Goal: Task Accomplishment & Management: Manage account settings

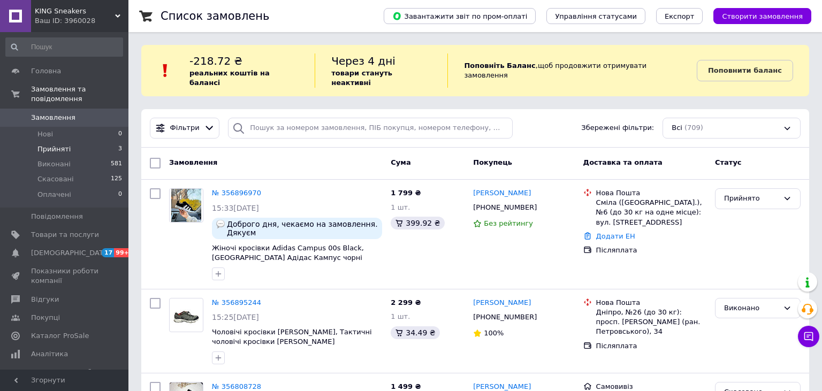
click at [70, 142] on li "Прийняті 3" at bounding box center [64, 149] width 128 height 15
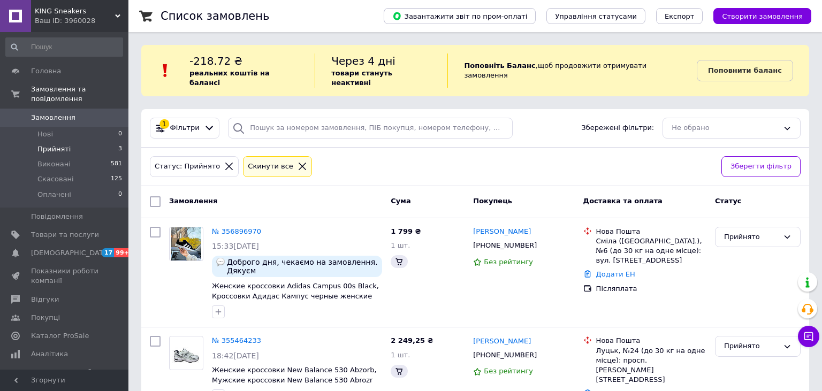
scroll to position [108, 0]
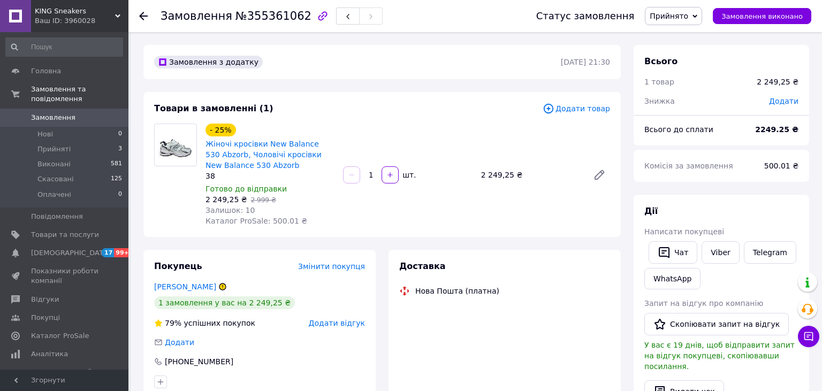
click at [673, 236] on span "Написати покупцеві" at bounding box center [684, 231] width 80 height 9
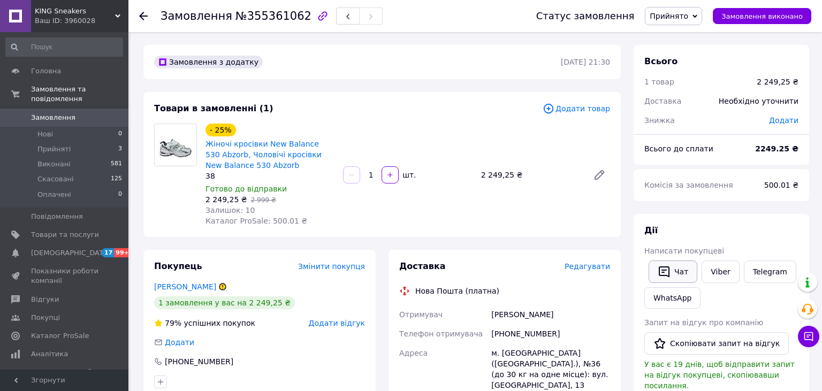
click at [674, 262] on button "Чат" at bounding box center [672, 271] width 49 height 22
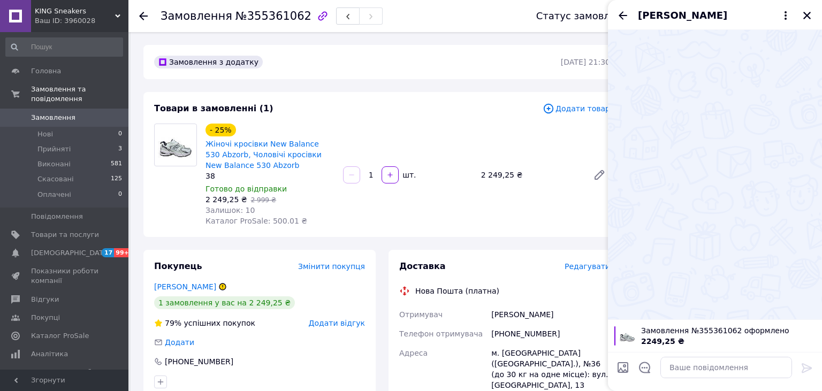
click at [804, 12] on icon "Закрити" at bounding box center [807, 16] width 10 height 10
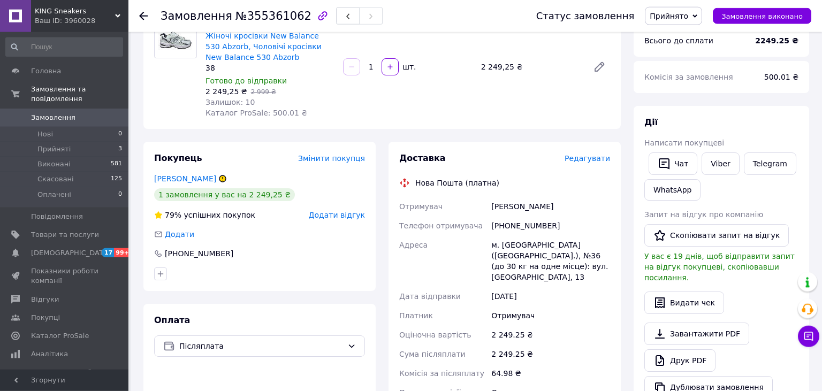
scroll to position [113, 0]
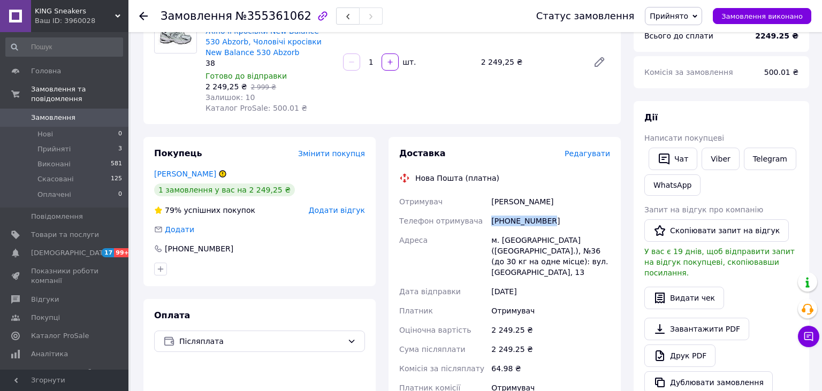
drag, startPoint x: 551, startPoint y: 220, endPoint x: 491, endPoint y: 223, distance: 60.0
click at [491, 223] on div "[PHONE_NUMBER]" at bounding box center [550, 220] width 123 height 19
copy div "[PHONE_NUMBER]"
click at [664, 156] on icon "button" at bounding box center [663, 159] width 11 height 11
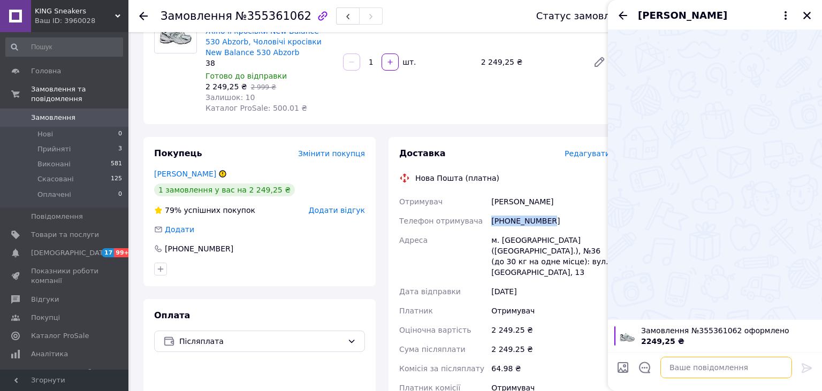
click at [686, 365] on textarea at bounding box center [726, 367] width 132 height 21
type textarea "п"
type textarea "і"
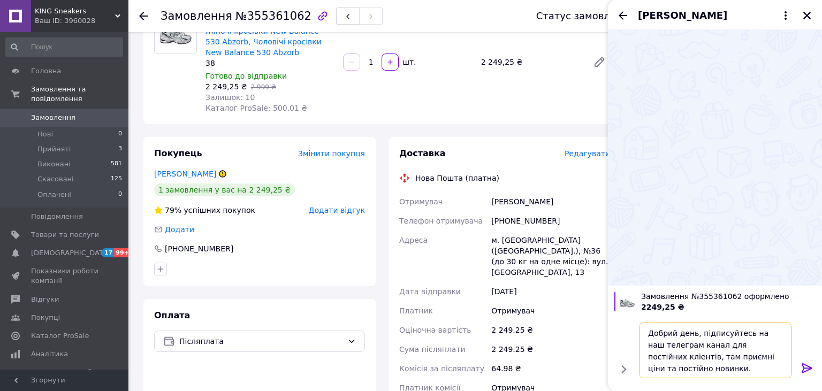
type textarea "Добрий день, підписуйтесь на наш телеграм канал для постійних кліентів, там при…"
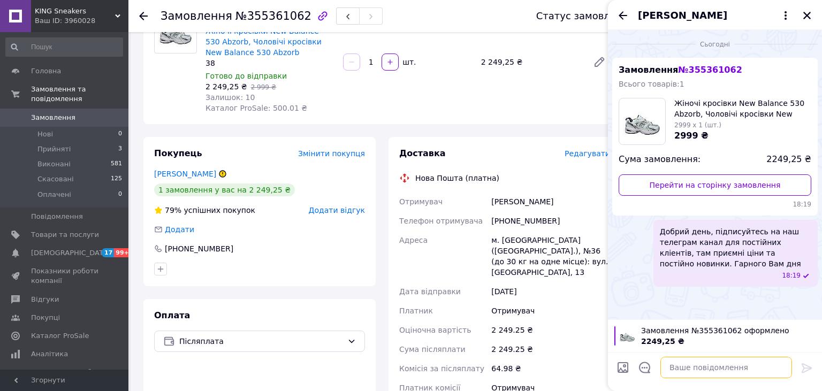
paste textarea "[URL][DOMAIN_NAME]"
type textarea "[URL][DOMAIN_NAME]"
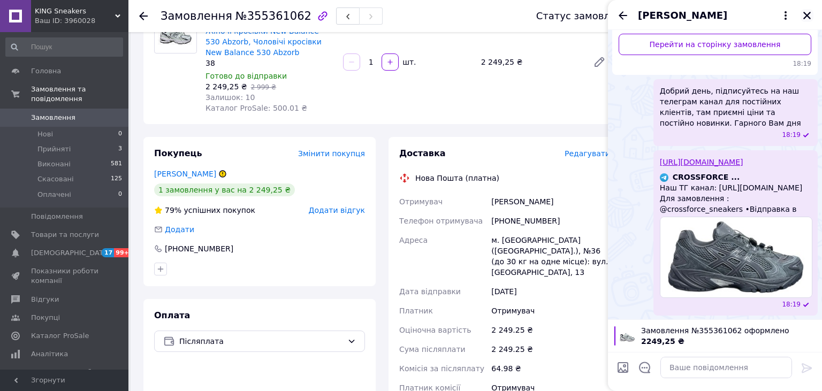
click at [808, 14] on icon "Закрити" at bounding box center [806, 15] width 7 height 7
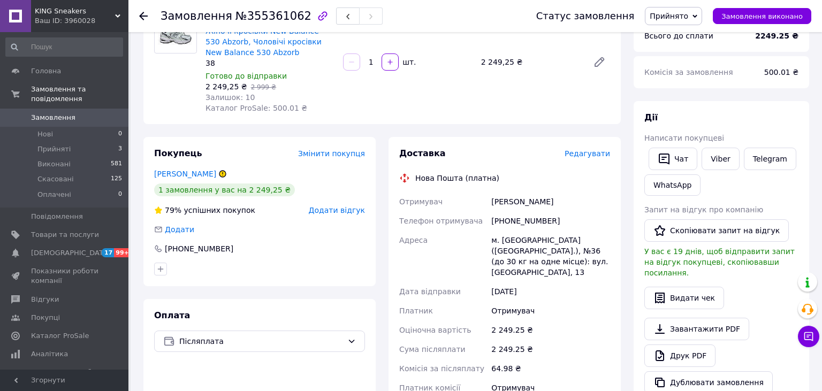
click at [596, 154] on span "Редагувати" at bounding box center [586, 153] width 45 height 9
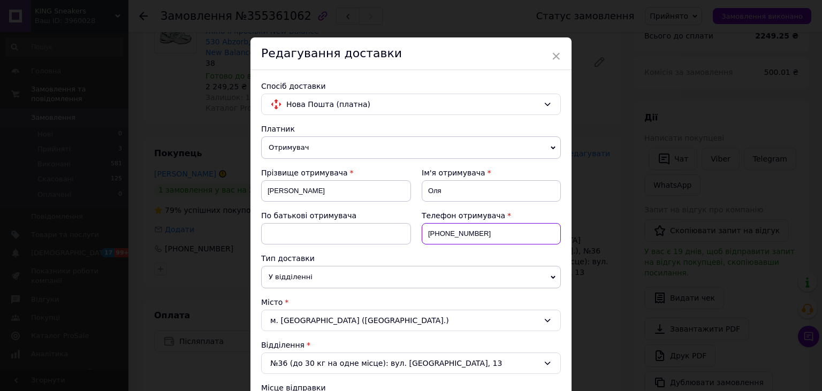
drag, startPoint x: 494, startPoint y: 231, endPoint x: 418, endPoint y: 241, distance: 76.1
click at [418, 241] on div "Телефон отримувача [PHONE_NUMBER]" at bounding box center [486, 231] width 150 height 43
drag, startPoint x: 479, startPoint y: 232, endPoint x: 427, endPoint y: 232, distance: 52.4
click at [427, 232] on input "[PHONE_NUMBER]" at bounding box center [490, 233] width 139 height 21
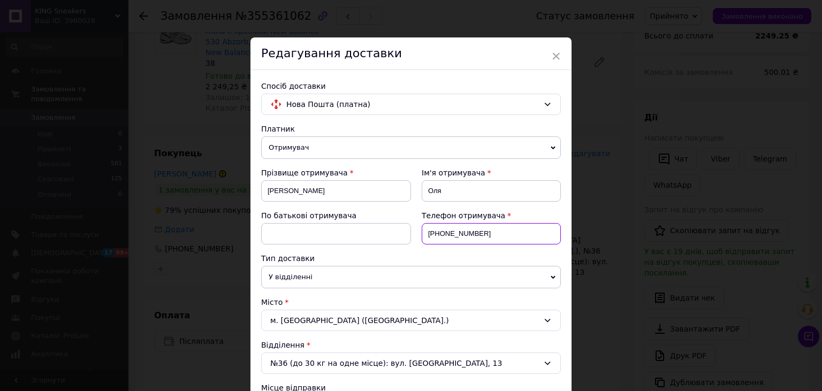
paste input "[PHONE_NUMBER]"
click at [482, 233] on input "[PHONE_NUMBER]" at bounding box center [490, 233] width 139 height 21
click at [472, 232] on input "[PHONE_NUMBER]" at bounding box center [490, 233] width 139 height 21
click at [480, 232] on input "[PHONE_NUMBER]" at bounding box center [490, 233] width 139 height 21
click at [494, 233] on input "[PHONE_NUMBER]" at bounding box center [490, 233] width 139 height 21
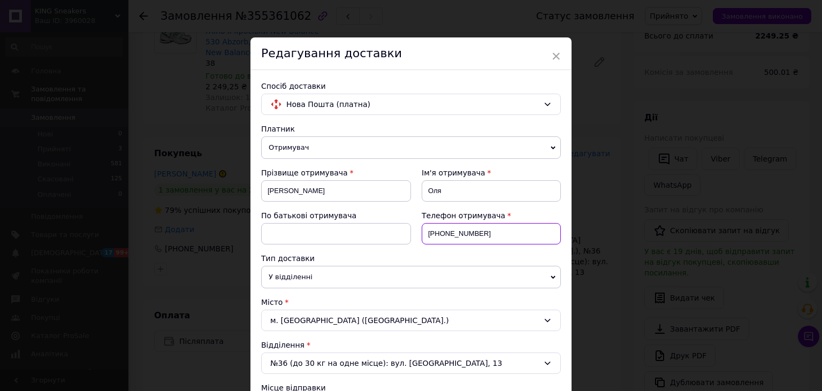
click at [459, 231] on input "[PHONE_NUMBER]" at bounding box center [490, 233] width 139 height 21
click at [448, 231] on input "[PHONE_NUMBER]" at bounding box center [490, 233] width 139 height 21
type input "[PHONE_NUMBER]"
drag, startPoint x: 330, startPoint y: 192, endPoint x: 256, endPoint y: 191, distance: 73.8
click at [261, 191] on input "[PERSON_NAME]" at bounding box center [336, 190] width 150 height 21
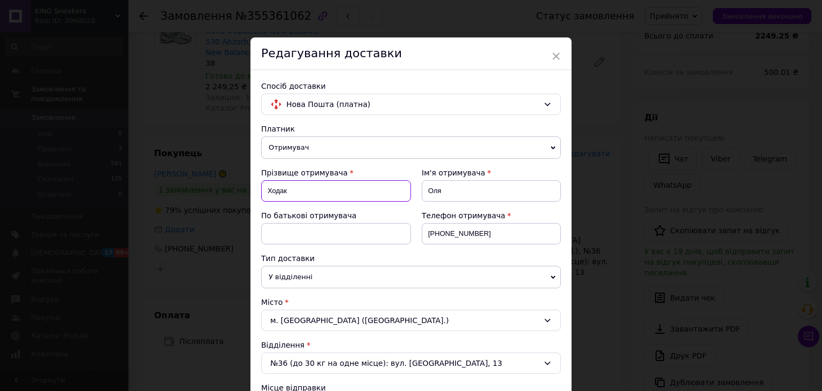
type input "Ходак"
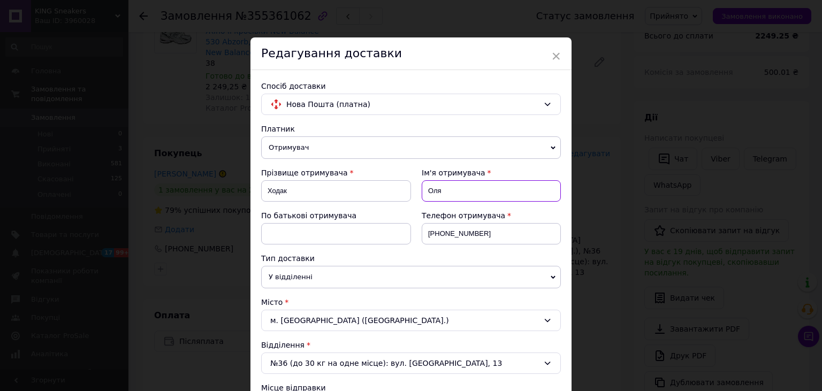
drag, startPoint x: 458, startPoint y: 187, endPoint x: 421, endPoint y: 191, distance: 37.2
click at [421, 191] on input "Оля" at bounding box center [490, 190] width 139 height 21
type input "[PERSON_NAME]"
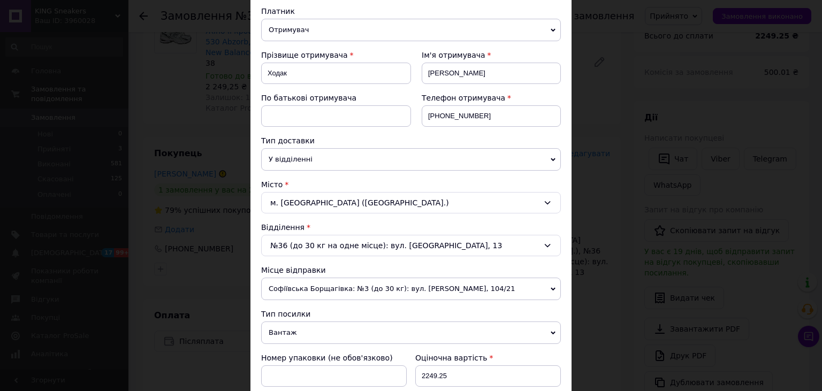
click at [295, 196] on div "м. [GEOGRAPHIC_DATA] ([GEOGRAPHIC_DATA].)" at bounding box center [411, 202] width 300 height 21
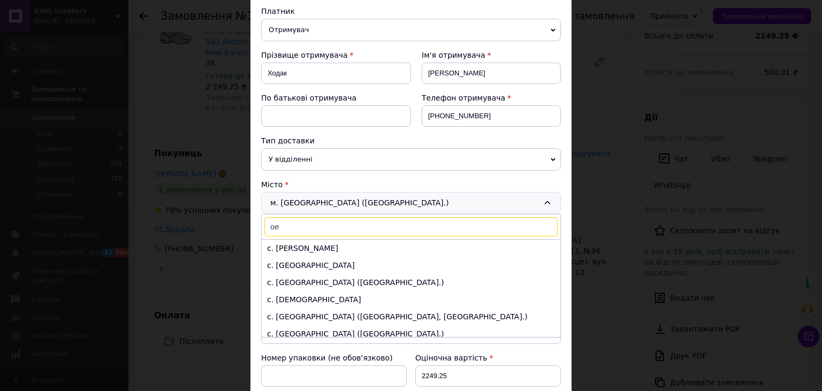
type input "о"
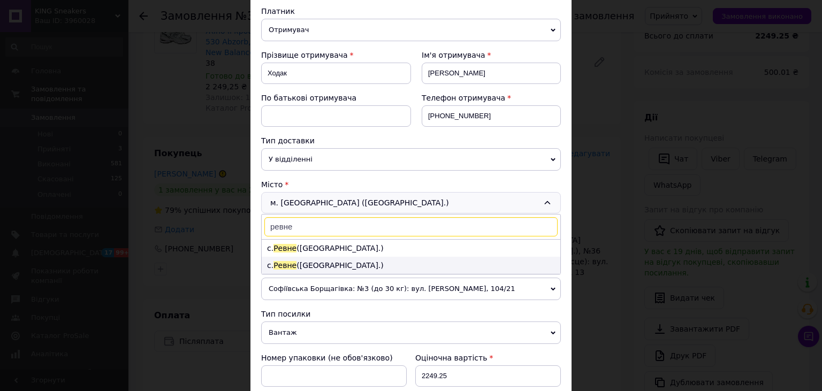
type input "ревне"
click at [324, 265] on li "с. [GEOGRAPHIC_DATA] ([GEOGRAPHIC_DATA].)" at bounding box center [411, 265] width 298 height 17
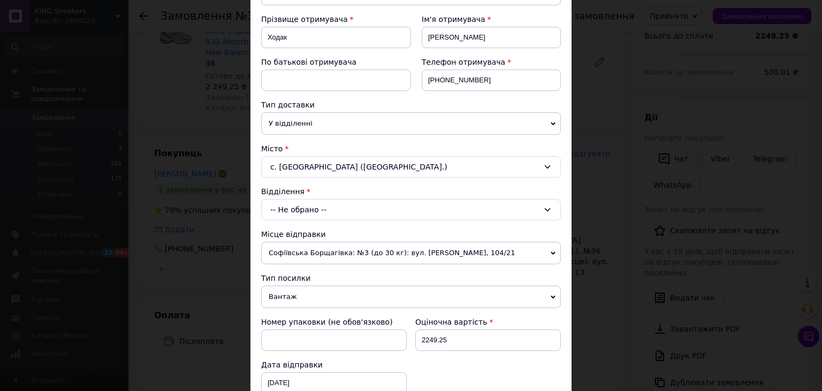
scroll to position [177, 0]
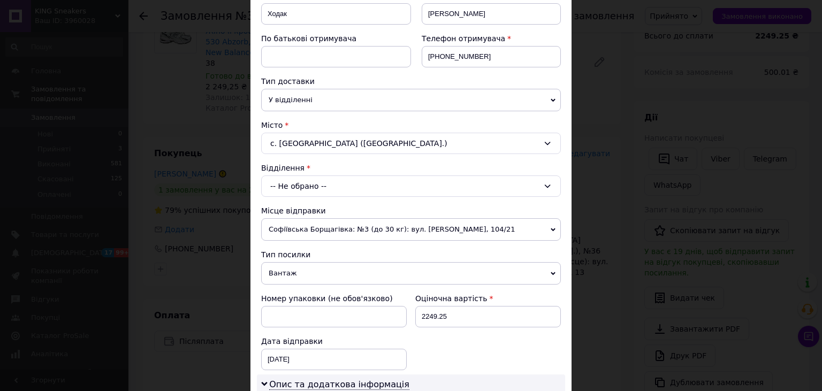
click at [315, 178] on div "-- Не обрано --" at bounding box center [411, 185] width 300 height 21
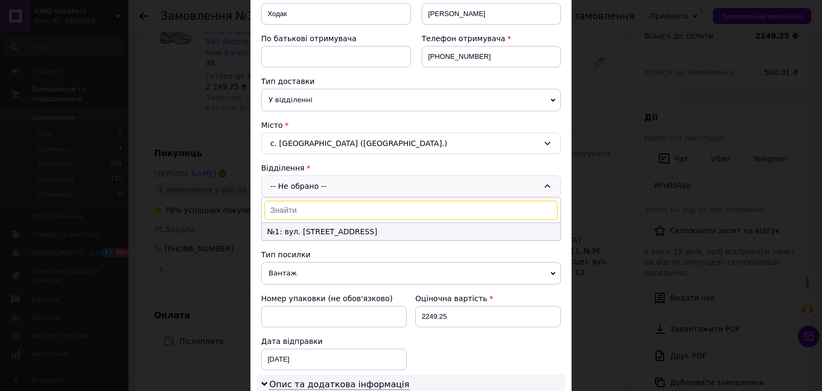
click at [308, 224] on li "№1: вул. [STREET_ADDRESS]" at bounding box center [411, 231] width 298 height 17
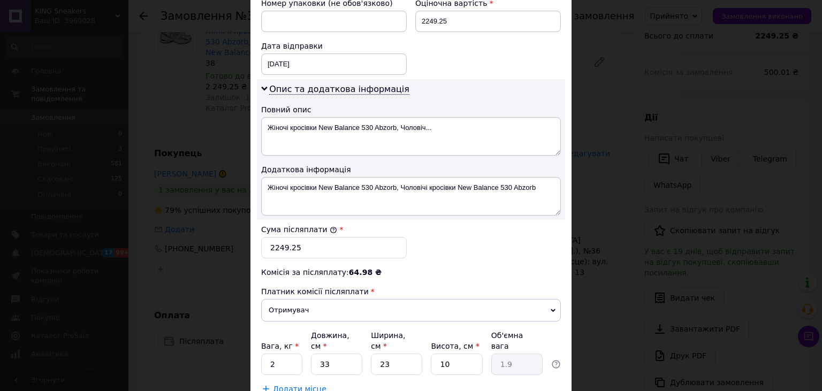
scroll to position [541, 0]
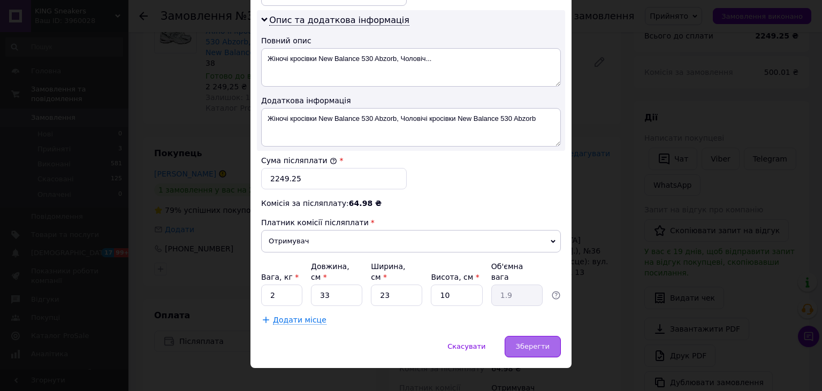
click at [534, 339] on div "Зберегти" at bounding box center [532, 346] width 56 height 21
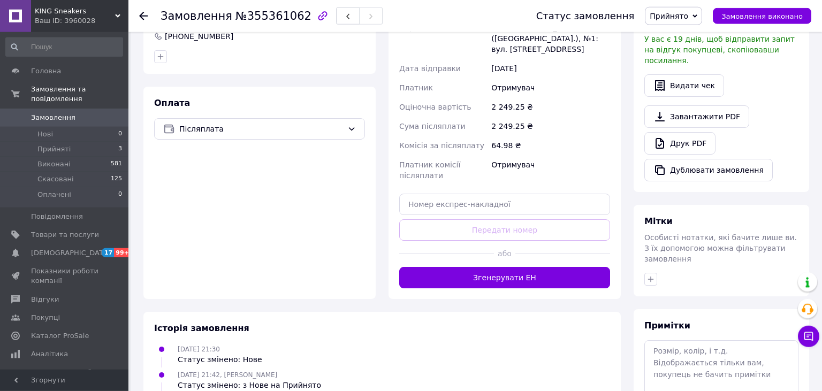
scroll to position [339, 0]
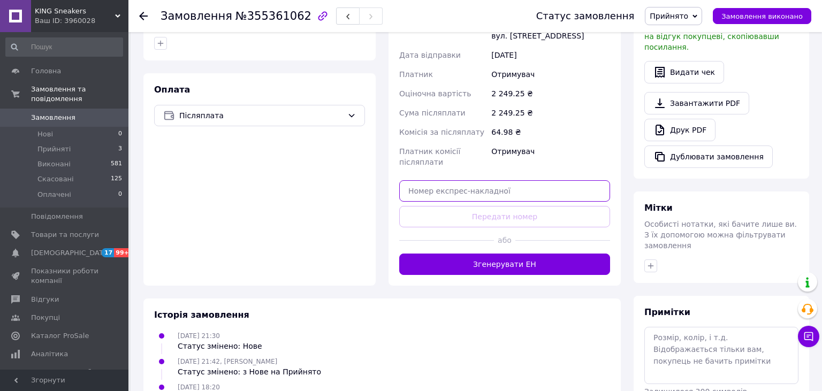
click at [483, 183] on input "text" at bounding box center [504, 190] width 211 height 21
paste input "59001426182238"
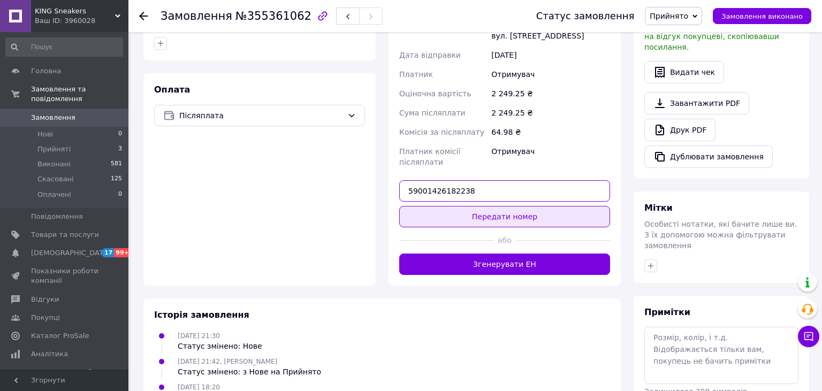
type input "59001426182238"
click at [504, 206] on button "Передати номер" at bounding box center [504, 216] width 211 height 21
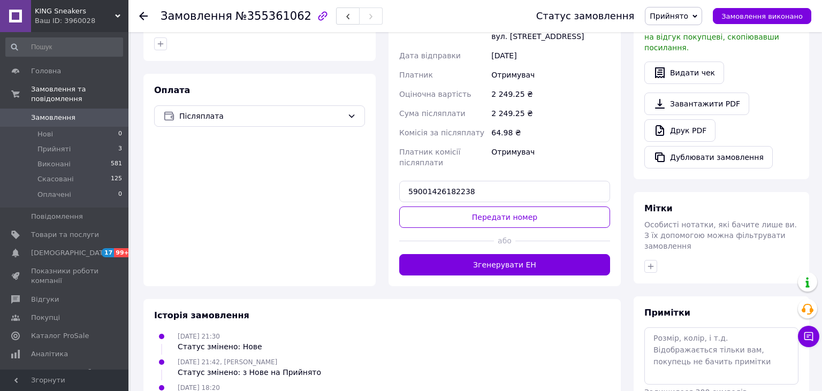
scroll to position [113, 0]
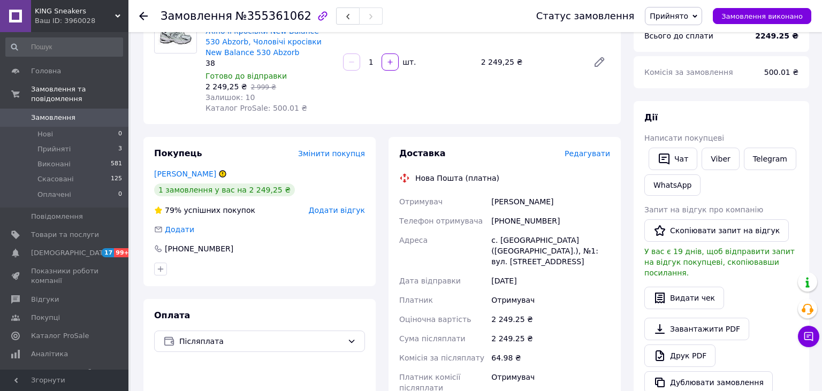
click at [605, 151] on span "Редагувати" at bounding box center [586, 153] width 45 height 9
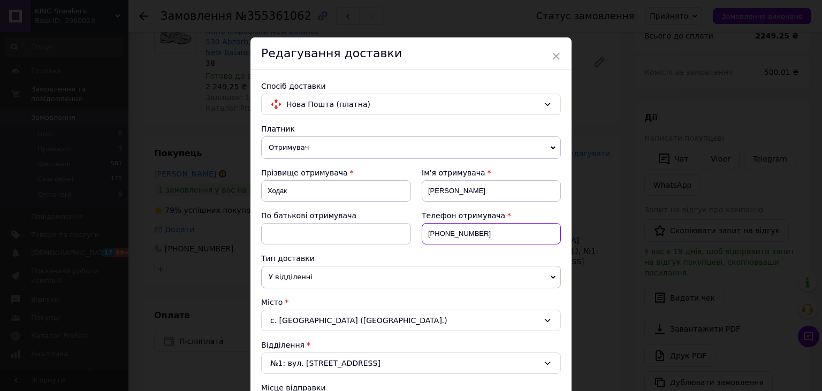
drag, startPoint x: 496, startPoint y: 231, endPoint x: 423, endPoint y: 233, distance: 72.8
click at [423, 233] on input "[PHONE_NUMBER]" at bounding box center [490, 233] width 139 height 21
paste input "[PHONE_NUMBER]"
type input "[PHONE_NUMBER]"
drag, startPoint x: 457, startPoint y: 189, endPoint x: 420, endPoint y: 194, distance: 37.8
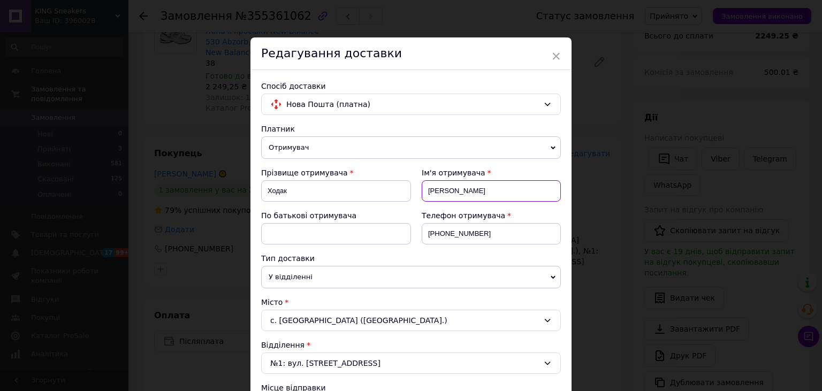
click at [421, 194] on input "[PERSON_NAME]" at bounding box center [490, 190] width 139 height 21
type input "[PERSON_NAME]"
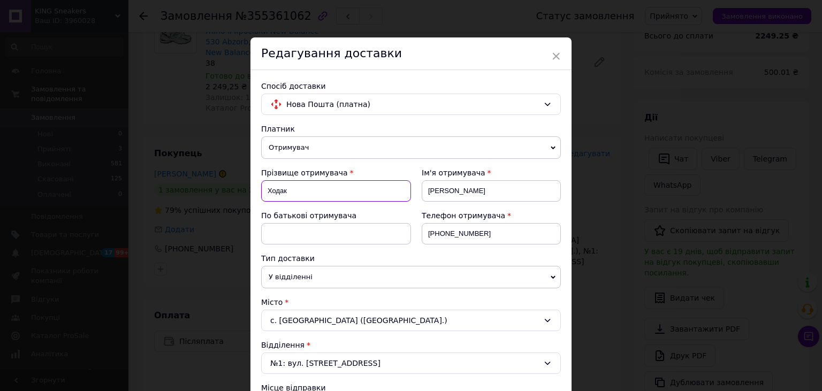
drag, startPoint x: 312, startPoint y: 193, endPoint x: 254, endPoint y: 191, distance: 58.8
click at [261, 191] on input "Ходак" at bounding box center [336, 190] width 150 height 21
type input "[PERSON_NAME]"
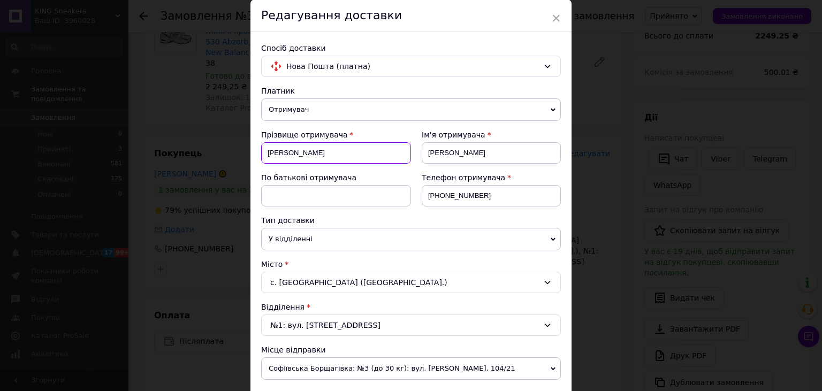
scroll to position [59, 0]
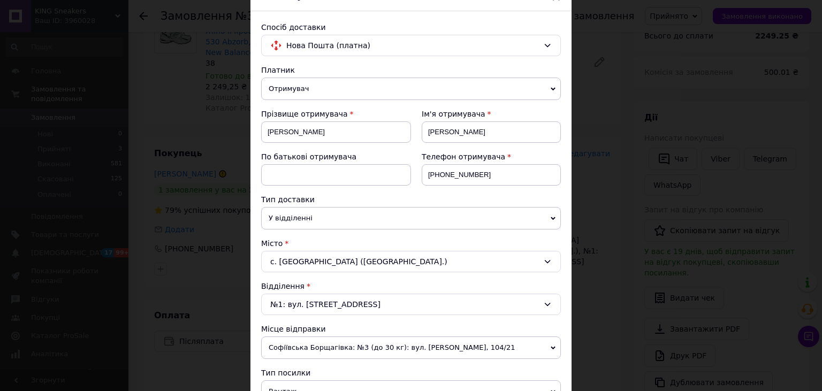
click at [343, 264] on div "с. [GEOGRAPHIC_DATA] ([GEOGRAPHIC_DATA].)" at bounding box center [411, 261] width 300 height 21
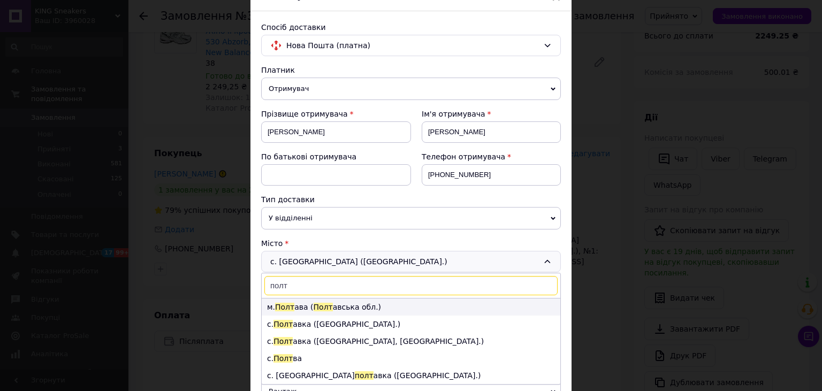
type input "полт"
click at [308, 302] on li "м. Полт ава ( Полт авська обл.)" at bounding box center [411, 306] width 298 height 17
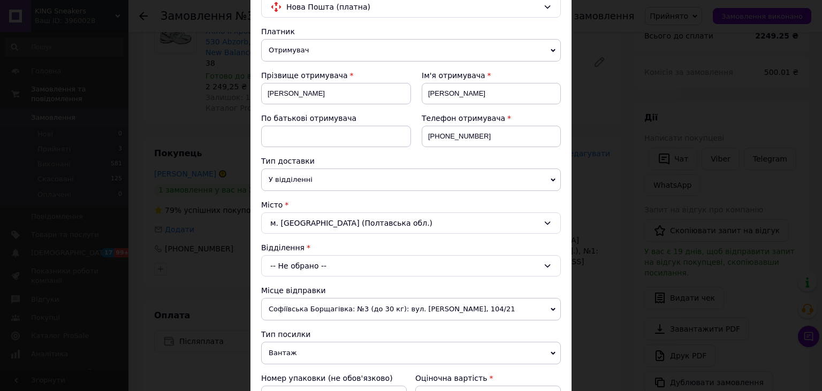
scroll to position [118, 0]
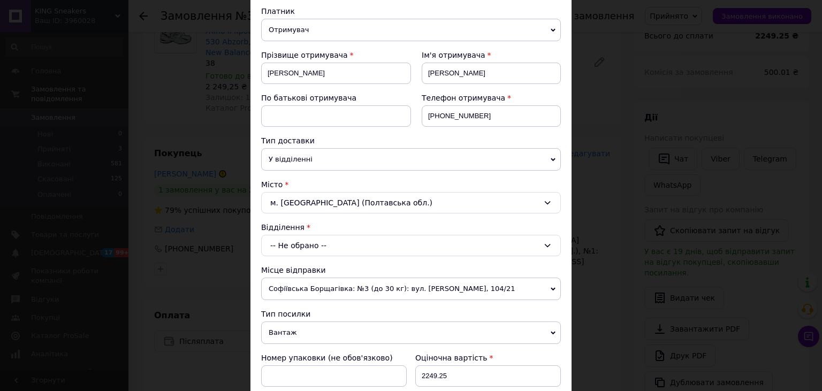
click at [318, 250] on div "-- Не обрано --" at bounding box center [411, 245] width 300 height 21
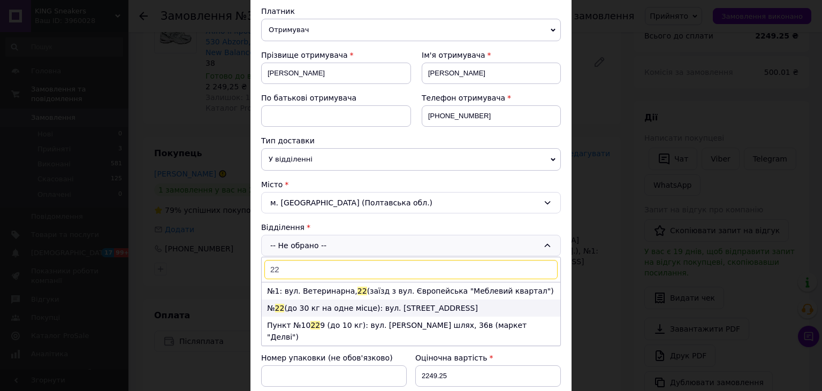
type input "22"
click at [301, 303] on li "№ 22 (до 30 кг на одне місце): вул. [STREET_ADDRESS]" at bounding box center [411, 308] width 298 height 17
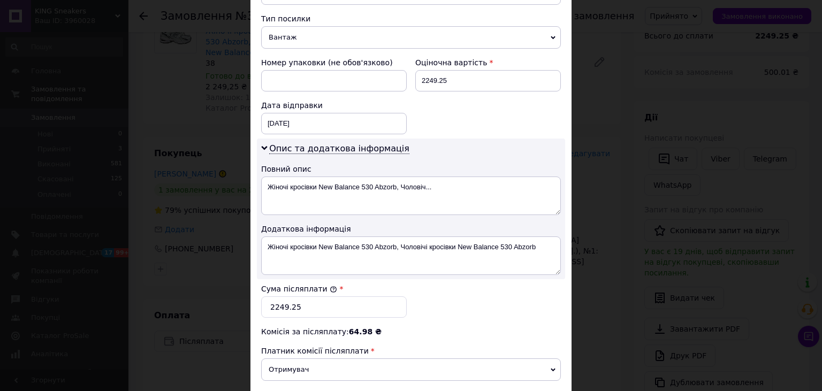
scroll to position [541, 0]
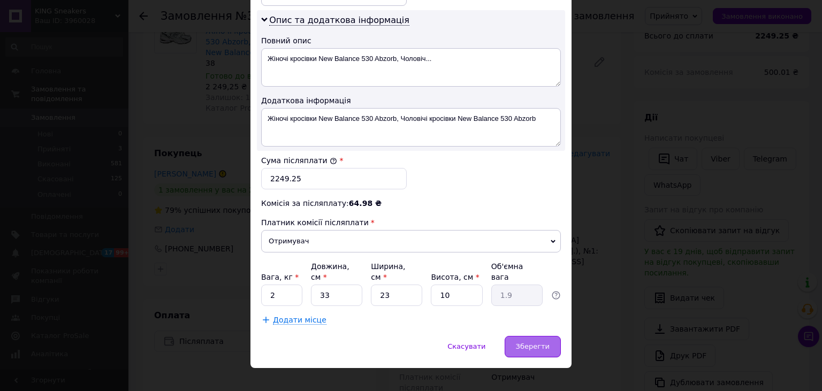
click at [549, 337] on div "Зберегти" at bounding box center [532, 346] width 56 height 21
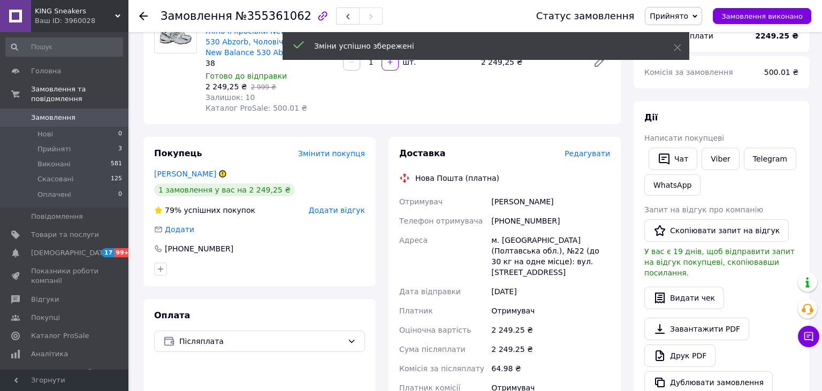
scroll to position [282, 0]
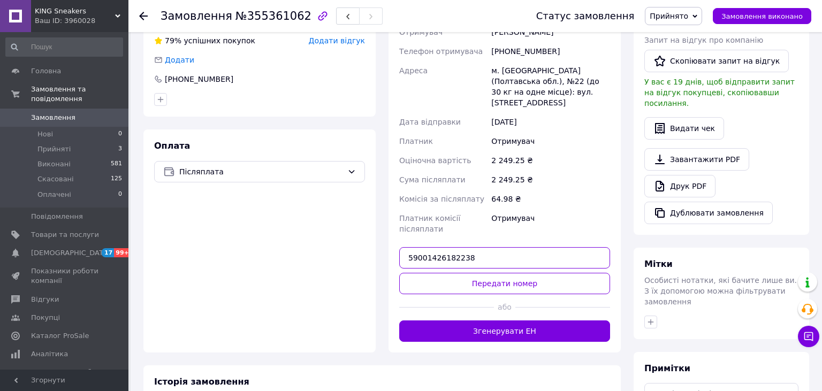
drag, startPoint x: 480, startPoint y: 247, endPoint x: 404, endPoint y: 249, distance: 76.0
click at [404, 249] on input "59001426182238" at bounding box center [504, 257] width 211 height 21
paste input "1640765"
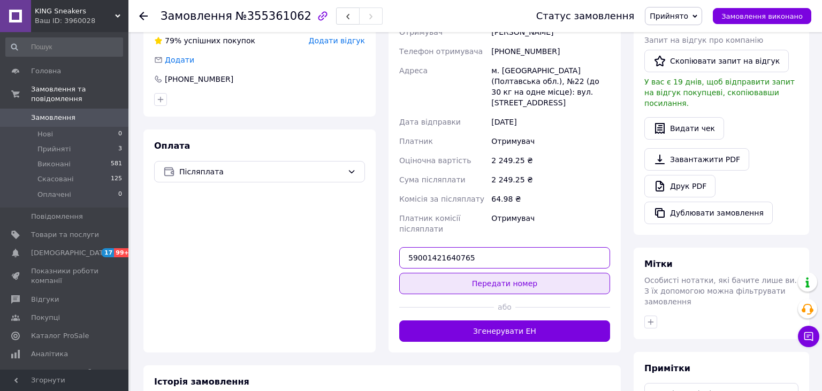
type input "59001421640765"
click at [487, 273] on button "Передати номер" at bounding box center [504, 283] width 211 height 21
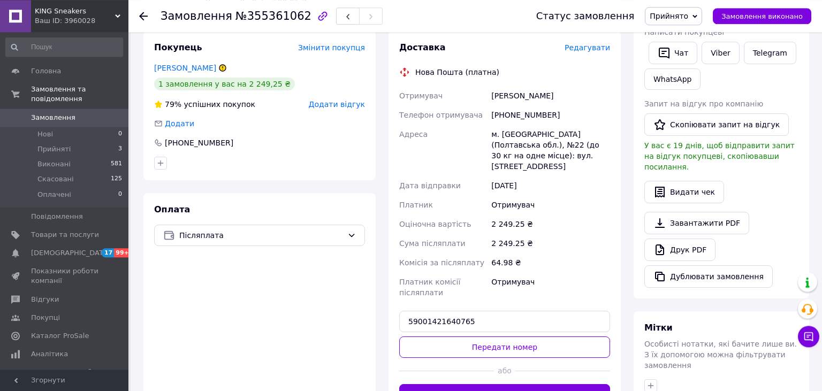
scroll to position [169, 0]
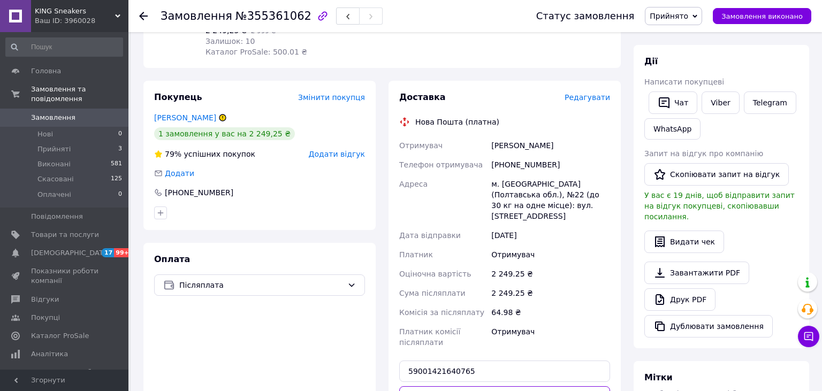
click at [595, 99] on span "Редагувати" at bounding box center [586, 97] width 45 height 9
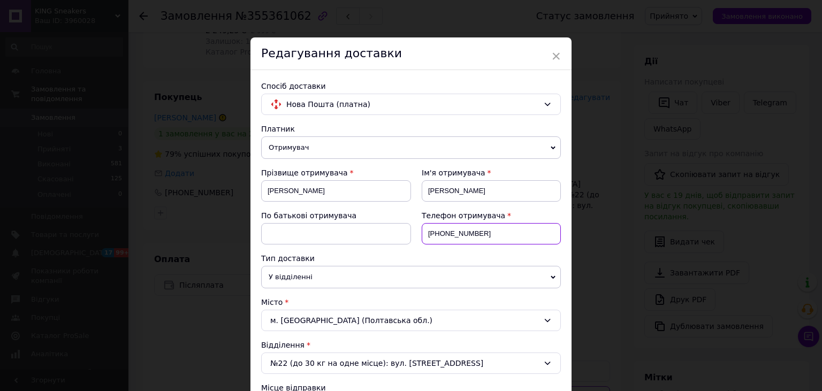
drag, startPoint x: 475, startPoint y: 237, endPoint x: 407, endPoint y: 235, distance: 68.5
click at [421, 235] on input "[PHONE_NUMBER]" at bounding box center [490, 233] width 139 height 21
paste input "[PHONE_NUMBER]"
type input "[PHONE_NUMBER]"
drag, startPoint x: 301, startPoint y: 187, endPoint x: 262, endPoint y: 194, distance: 39.0
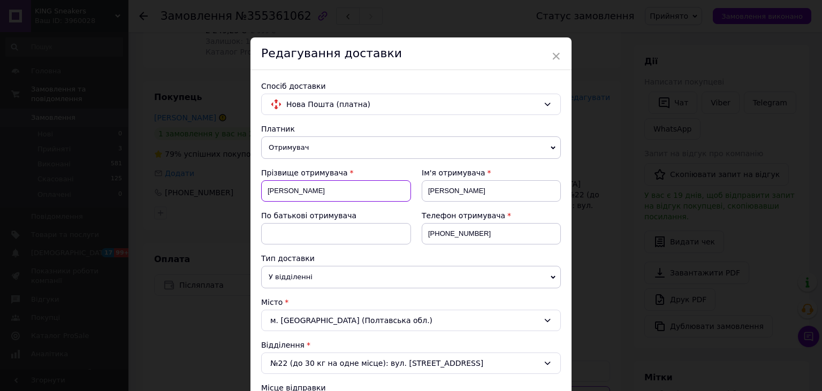
click at [262, 194] on input "[PERSON_NAME]" at bounding box center [336, 190] width 150 height 21
type input "[PERSON_NAME]"
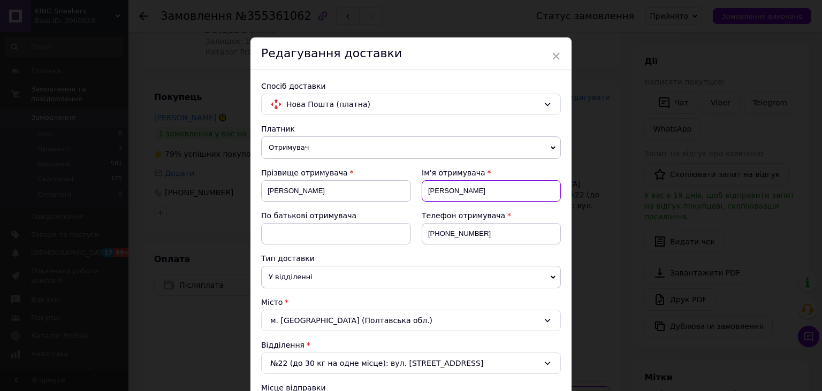
drag, startPoint x: 439, startPoint y: 193, endPoint x: 428, endPoint y: 191, distance: 10.8
click at [428, 191] on input "[PERSON_NAME]" at bounding box center [490, 190] width 139 height 21
type input "[PERSON_NAME]"
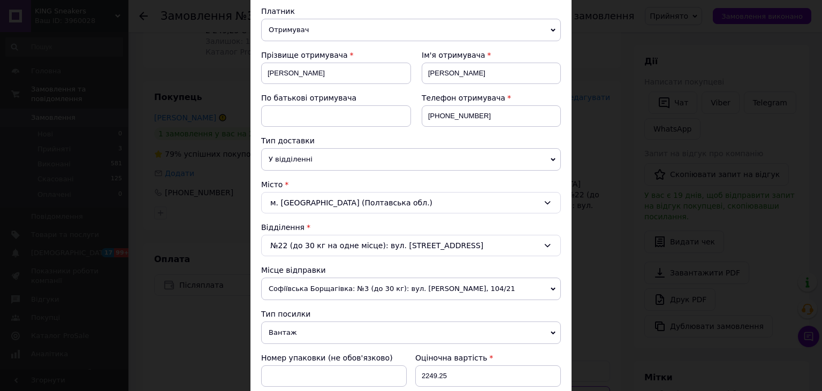
click at [319, 201] on div "м. [GEOGRAPHIC_DATA] (Полтавська обл.)" at bounding box center [411, 202] width 300 height 21
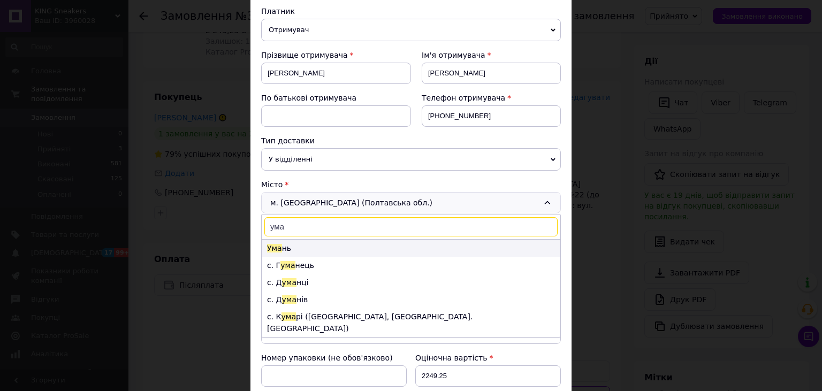
type input "ума"
click at [299, 246] on li "Ума нь" at bounding box center [411, 248] width 298 height 17
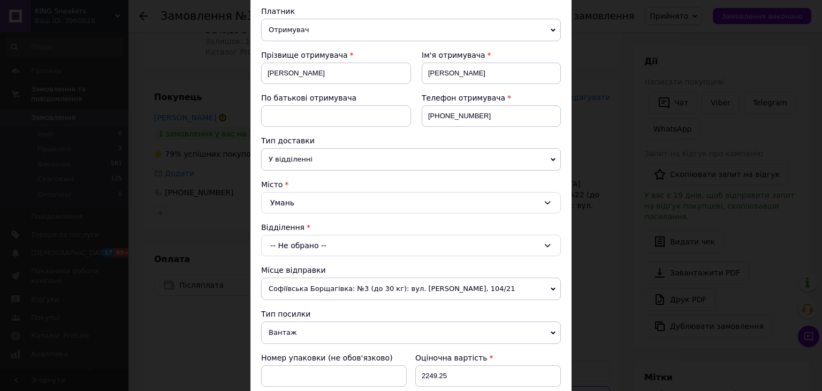
click at [300, 245] on div "-- Не обрано --" at bounding box center [411, 245] width 300 height 21
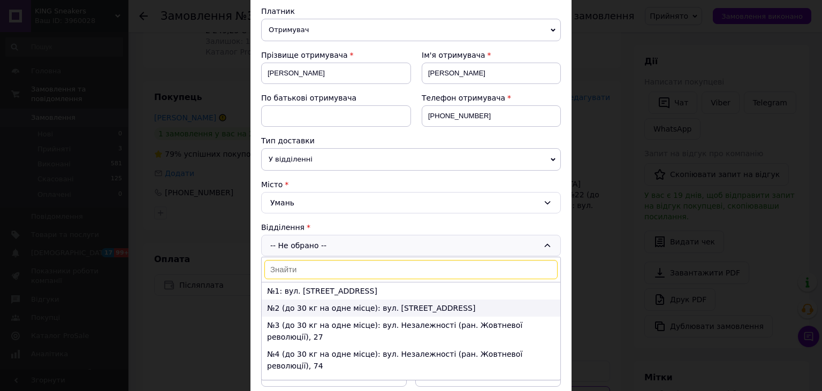
click at [293, 301] on li "№2 (до 30 кг на одне місце): вул. [STREET_ADDRESS]" at bounding box center [411, 308] width 298 height 17
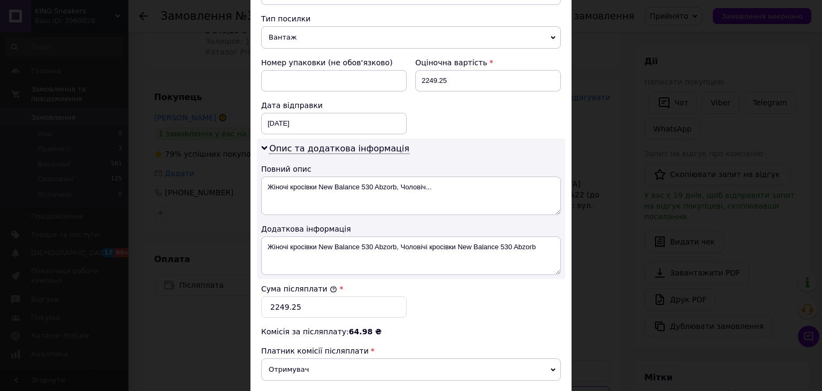
scroll to position [531, 0]
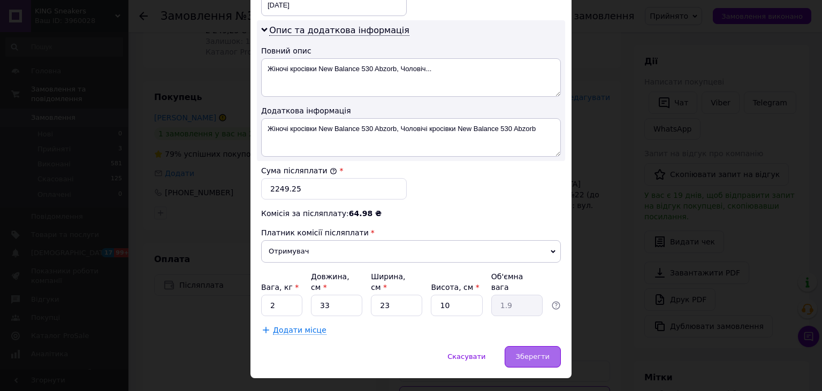
click at [538, 352] on span "Зберегти" at bounding box center [533, 356] width 34 height 8
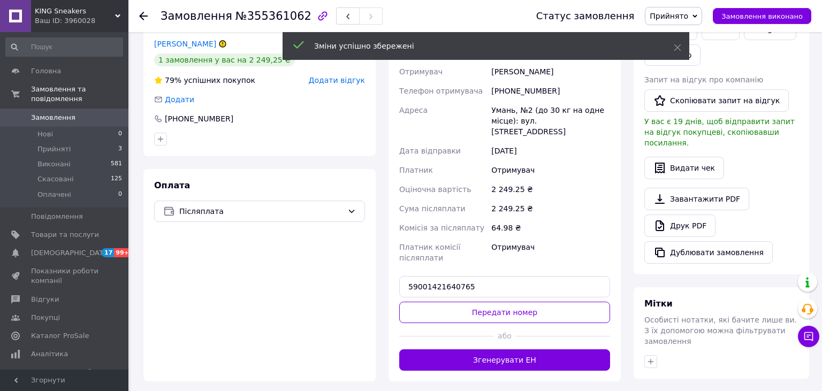
scroll to position [282, 0]
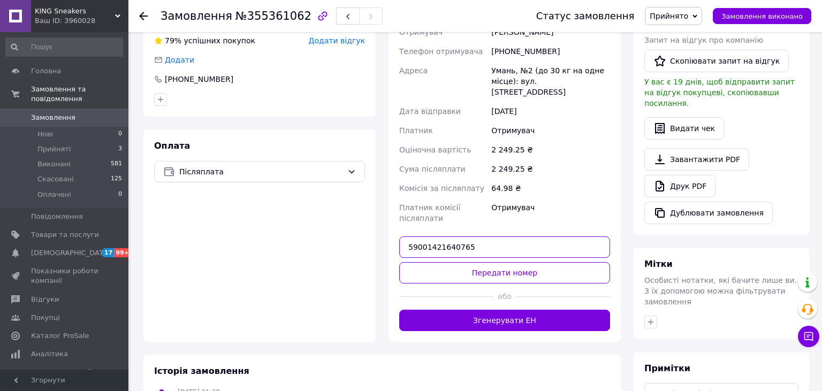
drag, startPoint x: 474, startPoint y: 234, endPoint x: 402, endPoint y: 235, distance: 71.7
click at [402, 236] on input "59001421640765" at bounding box center [504, 246] width 211 height 21
paste input "09734856"
type input "59001409734856"
click at [504, 266] on button "Передати номер" at bounding box center [504, 272] width 211 height 21
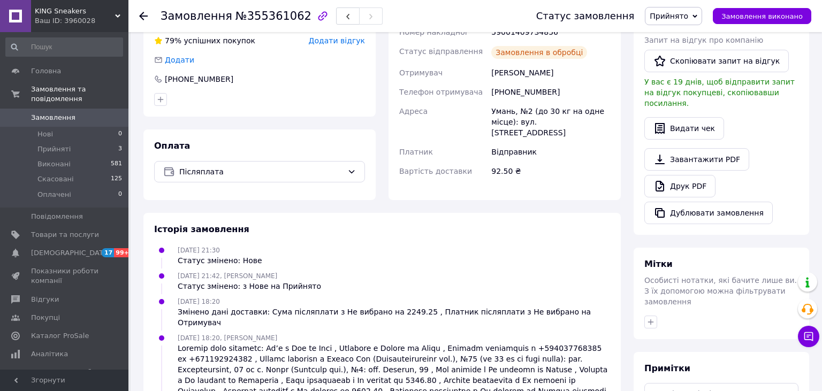
click at [688, 12] on span "Прийнято" at bounding box center [668, 16] width 39 height 9
click at [688, 36] on li "Виконано" at bounding box center [673, 37] width 56 height 16
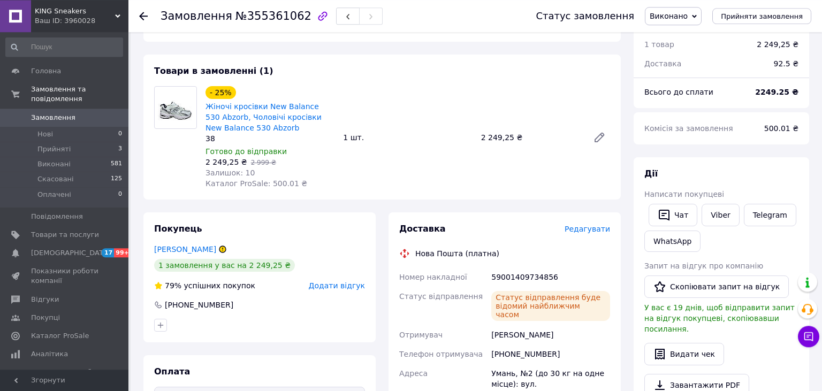
scroll to position [0, 0]
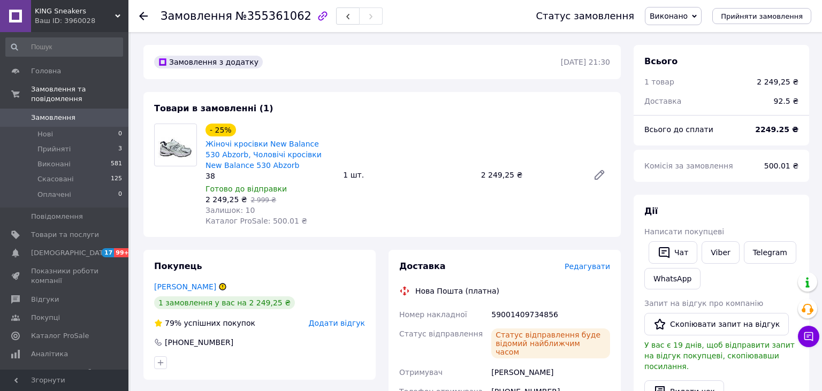
click at [141, 13] on icon at bounding box center [143, 16] width 9 height 9
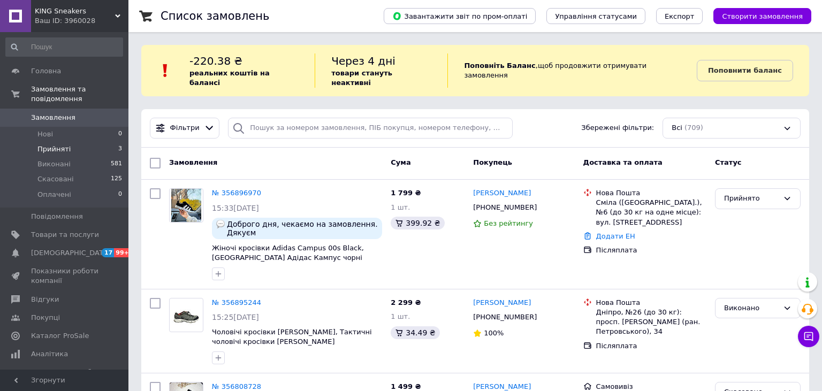
click at [60, 144] on span "Прийняті" at bounding box center [53, 149] width 33 height 10
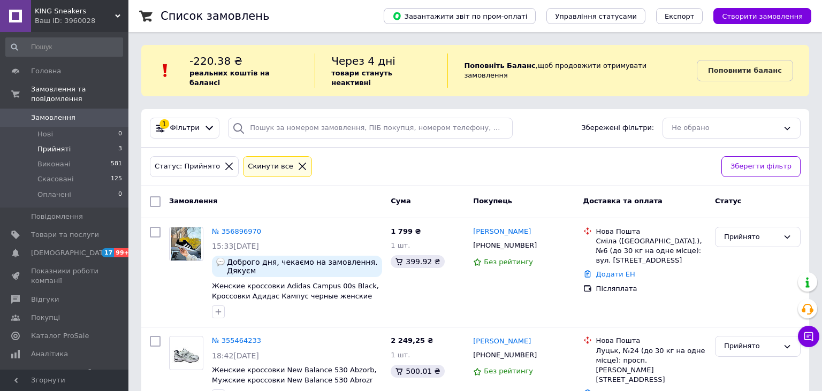
scroll to position [121, 0]
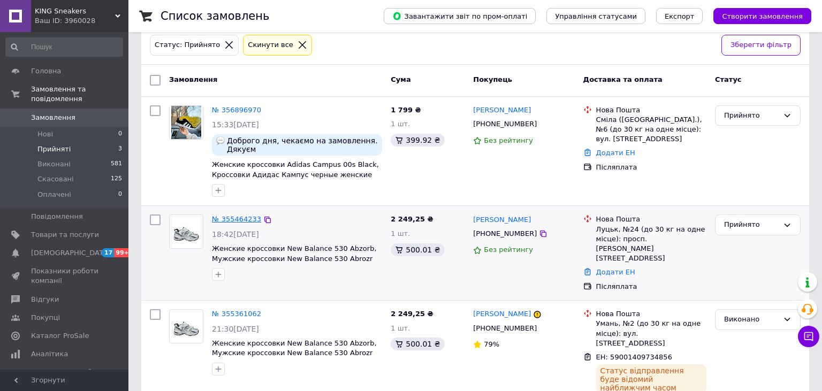
click at [228, 215] on link "№ 355464233" at bounding box center [236, 219] width 49 height 8
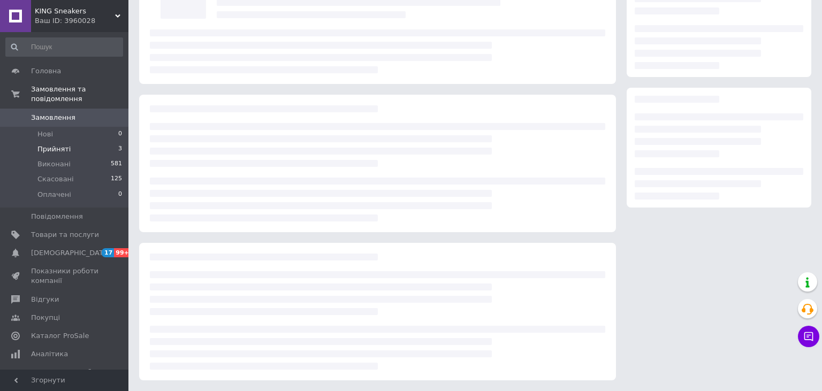
scroll to position [98, 0]
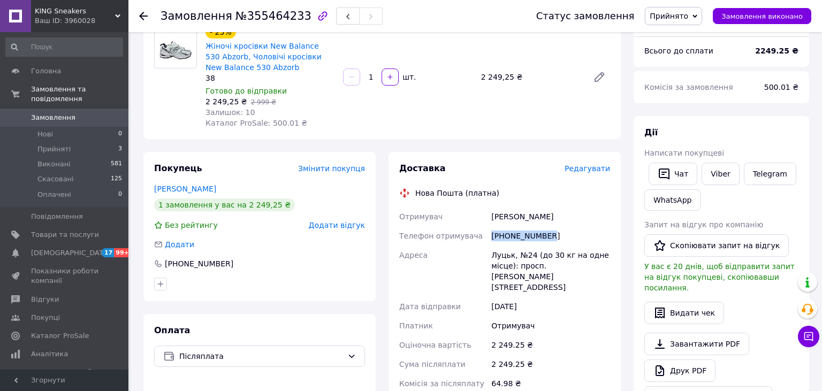
drag, startPoint x: 544, startPoint y: 233, endPoint x: 490, endPoint y: 237, distance: 54.7
click at [490, 237] on div "[PHONE_NUMBER]" at bounding box center [550, 235] width 123 height 19
copy div "[PHONE_NUMBER]"
click at [679, 172] on button "Чат" at bounding box center [672, 174] width 49 height 22
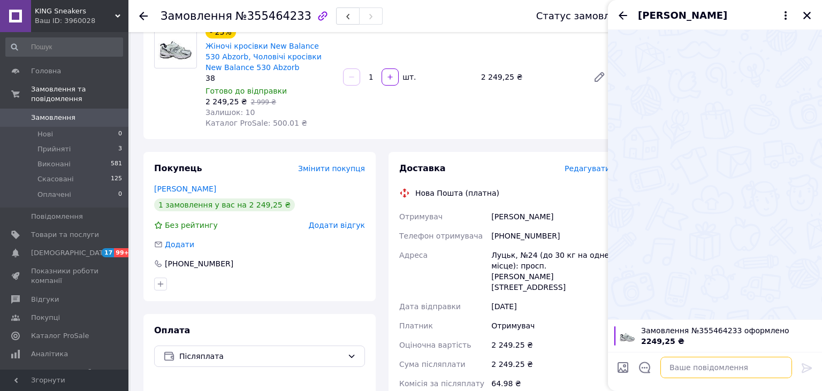
click at [699, 363] on textarea at bounding box center [726, 367] width 132 height 21
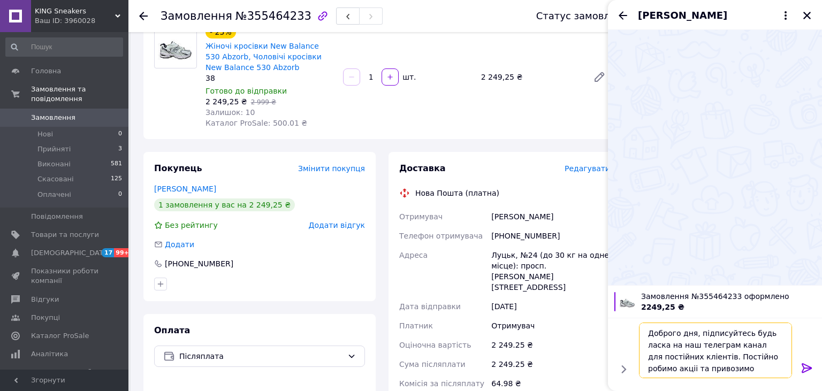
type textarea "Доброго дня, підписуйтесь будь ласка на наш телеграм канал для постійних кліент…"
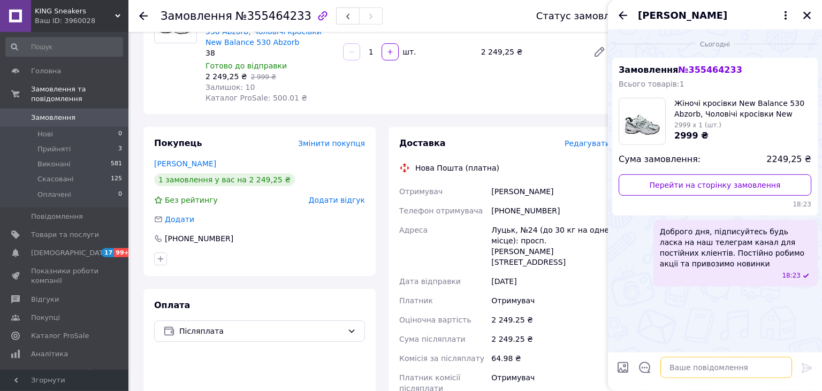
scroll to position [154, 0]
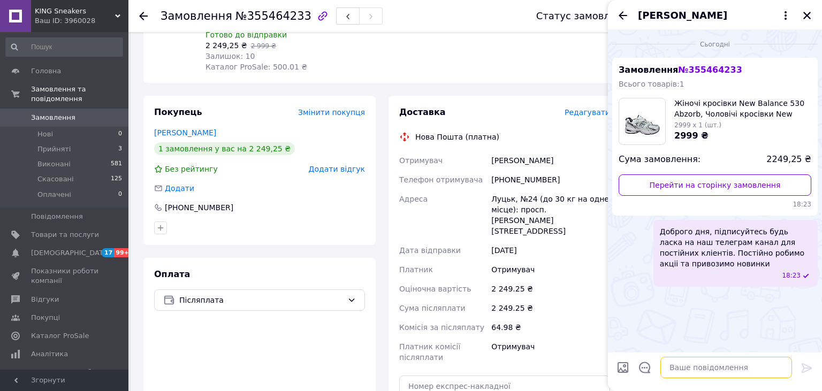
click at [715, 366] on textarea at bounding box center [726, 367] width 132 height 21
paste textarea "[URL][DOMAIN_NAME]"
type textarea "[URL][DOMAIN_NAME]"
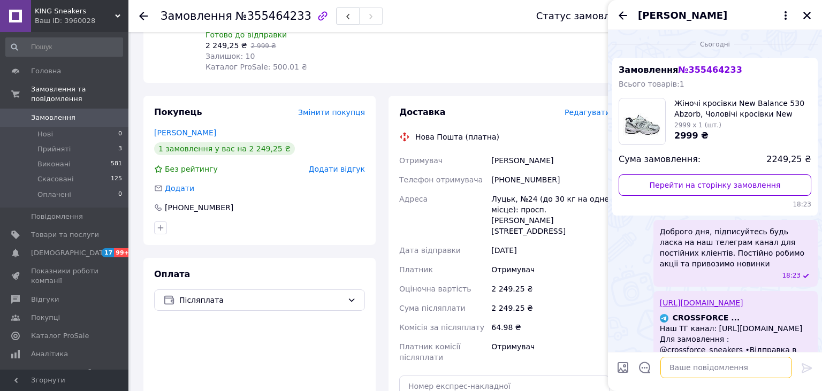
scroll to position [108, 0]
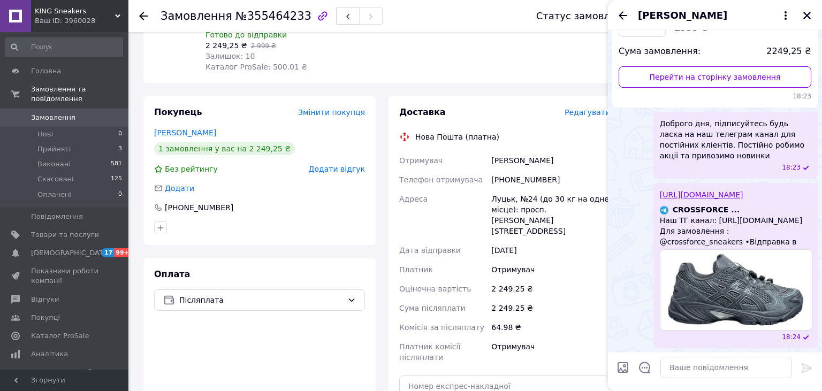
click at [596, 115] on span "Редагувати" at bounding box center [586, 112] width 45 height 9
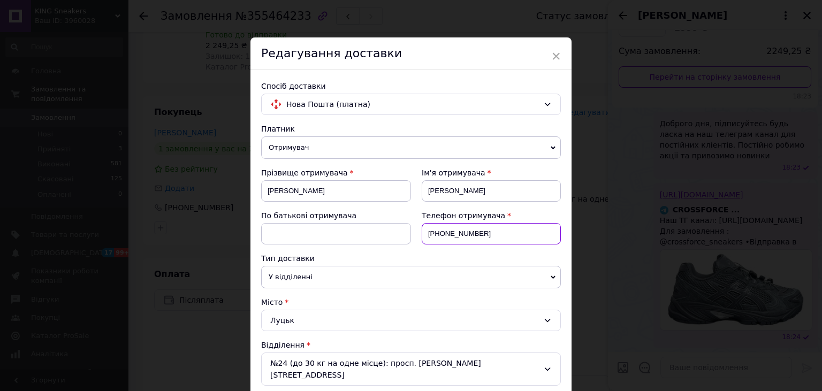
drag, startPoint x: 504, startPoint y: 227, endPoint x: 423, endPoint y: 233, distance: 82.0
click at [423, 233] on input "[PHONE_NUMBER]" at bounding box center [490, 233] width 139 height 21
paste input "[PHONE_NUMBER]"
type input "[PHONE_NUMBER]"
drag, startPoint x: 305, startPoint y: 194, endPoint x: 263, endPoint y: 197, distance: 42.4
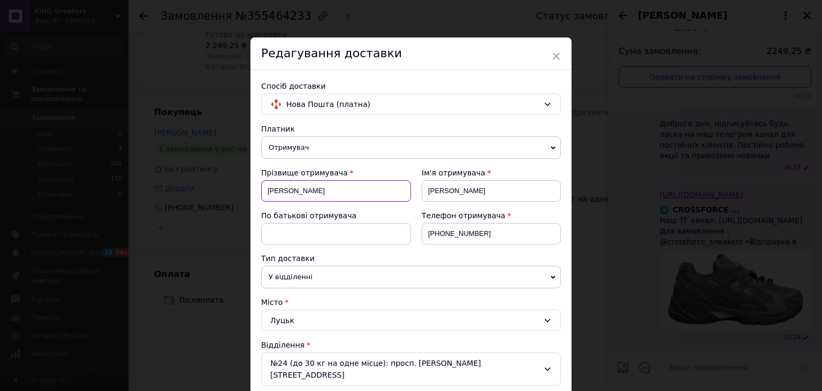
click at [263, 197] on input "[PERSON_NAME]" at bounding box center [336, 190] width 150 height 21
type input "Г"
type input "[PERSON_NAME]"
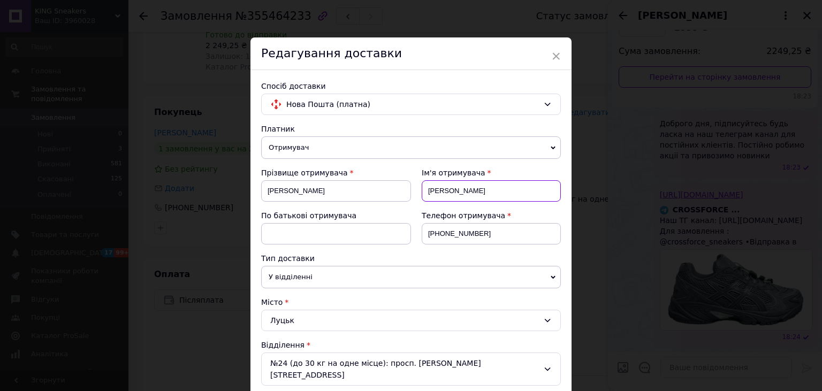
drag, startPoint x: 476, startPoint y: 194, endPoint x: 429, endPoint y: 191, distance: 47.1
click at [429, 191] on input "[PERSON_NAME]" at bounding box center [490, 190] width 139 height 21
type input "Вадим"
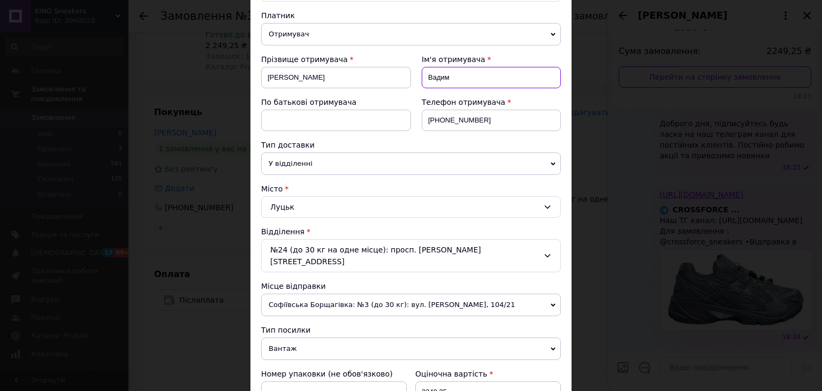
scroll to position [118, 0]
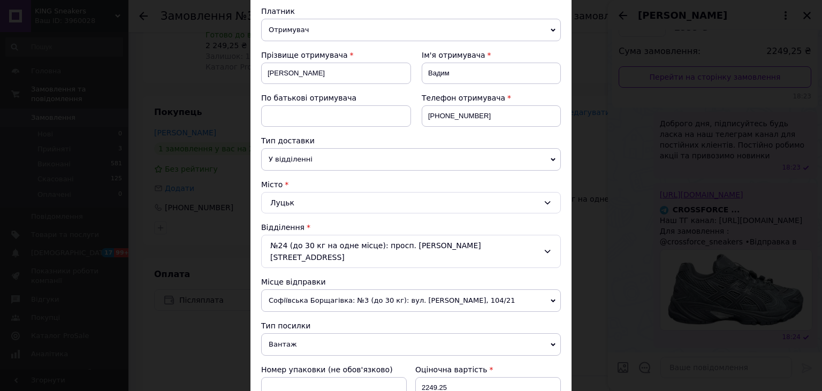
click at [310, 202] on div "Луцьк" at bounding box center [411, 202] width 300 height 21
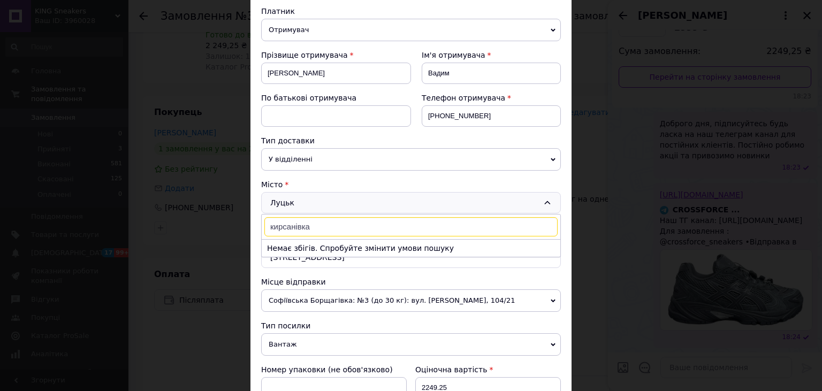
type input "кирсанівка"
click at [318, 182] on div "Місто" at bounding box center [411, 184] width 300 height 11
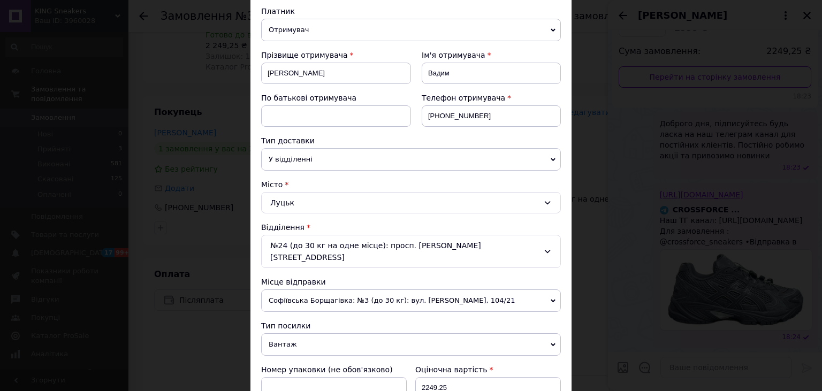
click at [293, 196] on div "Луцьк" at bounding box center [411, 202] width 300 height 21
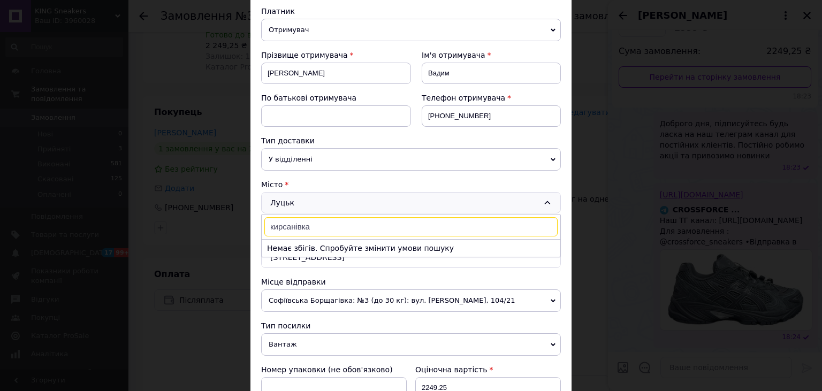
type input "кирсанівка"
click at [433, 303] on div "Платник Отримувач Відправник Прізвище отримувача [PERSON_NAME] Ім'я отримувача …" at bounding box center [411, 383] width 300 height 755
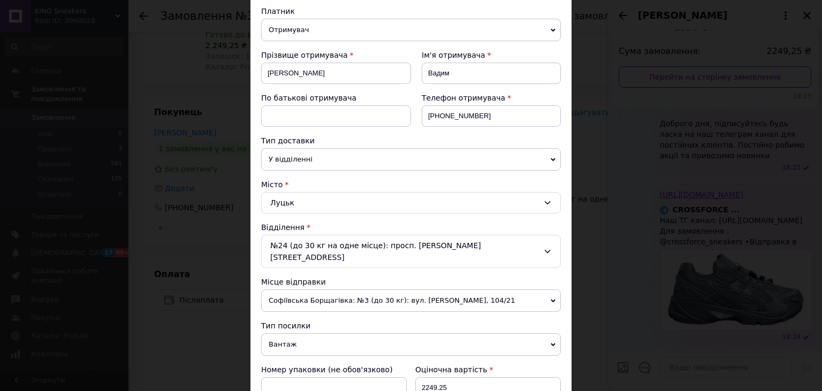
click at [305, 205] on div "Луцьк" at bounding box center [411, 202] width 300 height 21
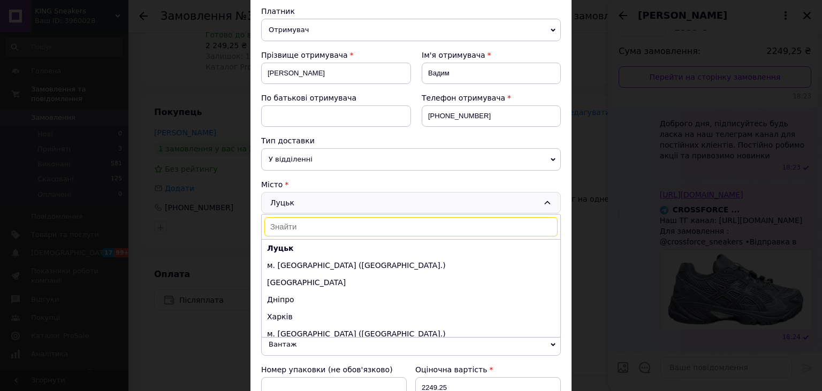
click at [301, 227] on input at bounding box center [410, 226] width 293 height 19
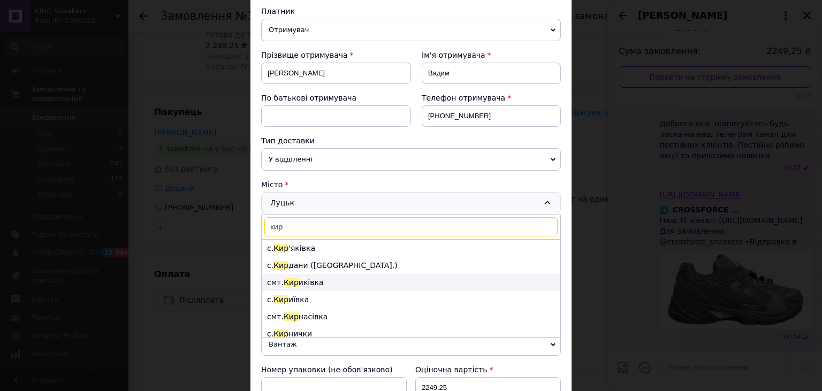
scroll to position [59, 0]
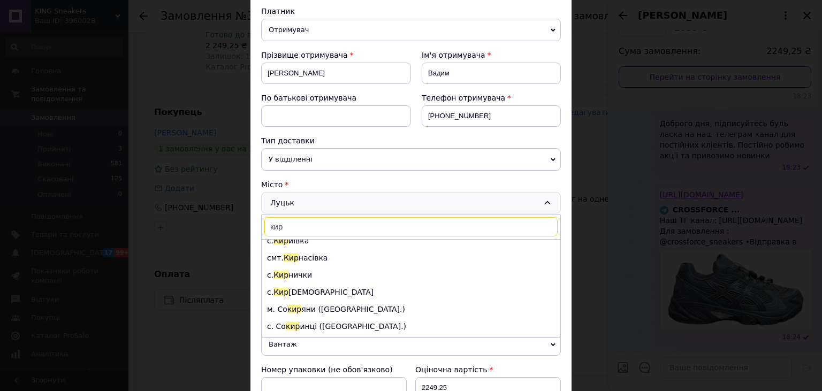
type input "кир"
click at [321, 258] on li "смт. Кир насівка" at bounding box center [411, 257] width 298 height 17
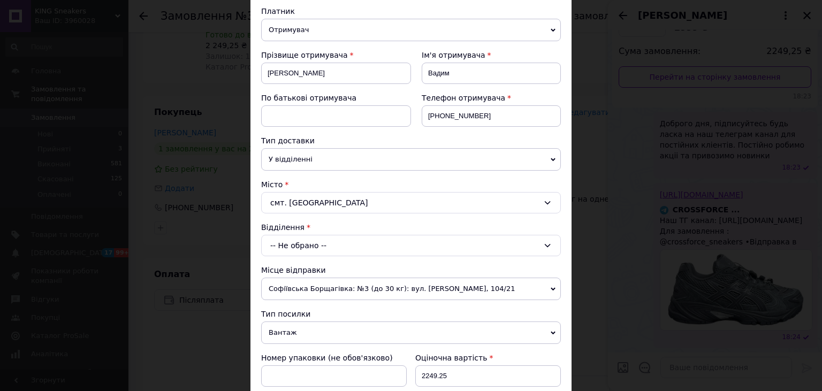
click at [329, 245] on div "-- Не обрано --" at bounding box center [411, 245] width 300 height 21
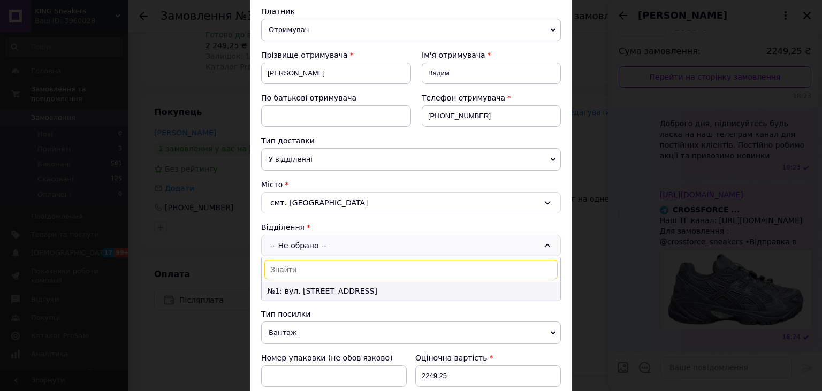
click at [315, 291] on li "№1: вул. [STREET_ADDRESS]" at bounding box center [411, 290] width 298 height 17
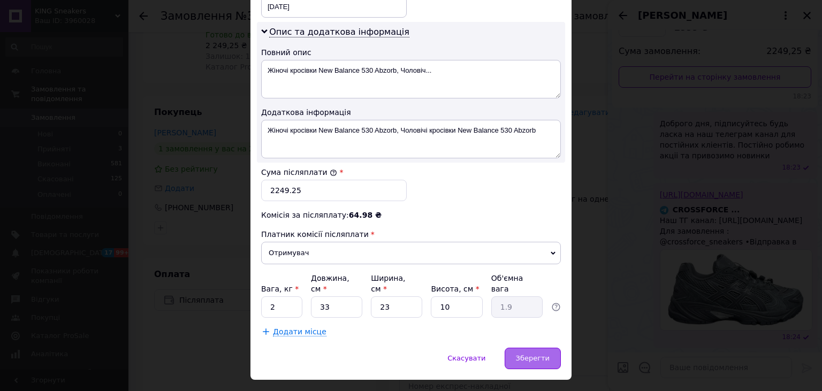
scroll to position [541, 0]
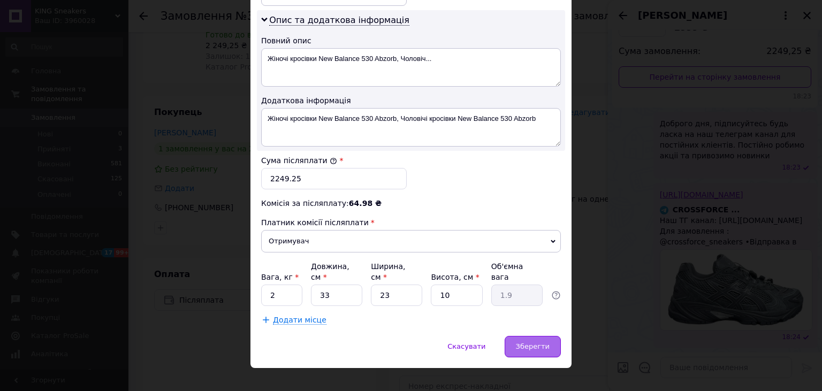
click at [530, 342] on span "Зберегти" at bounding box center [533, 346] width 34 height 8
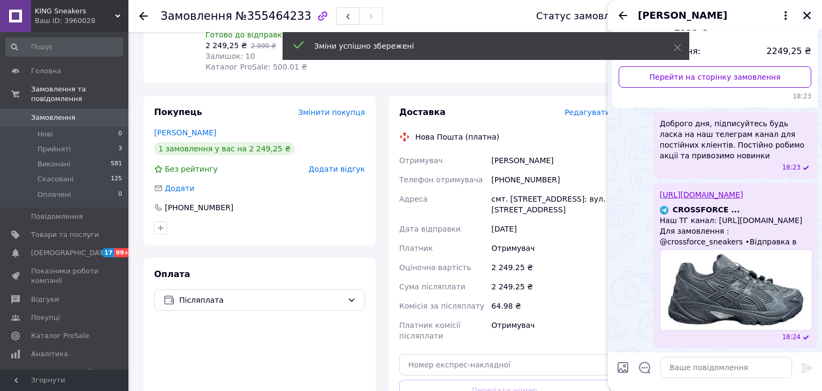
click at [806, 14] on icon "Закрити" at bounding box center [806, 15] width 7 height 7
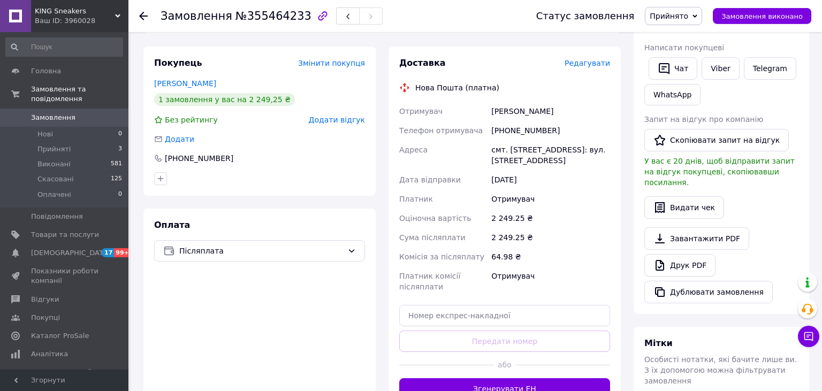
scroll to position [267, 0]
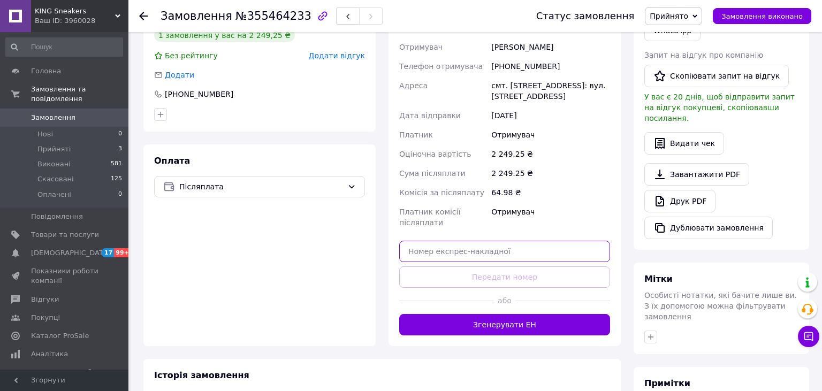
click at [466, 251] on input "text" at bounding box center [504, 251] width 211 height 21
paste input "59001409735054"
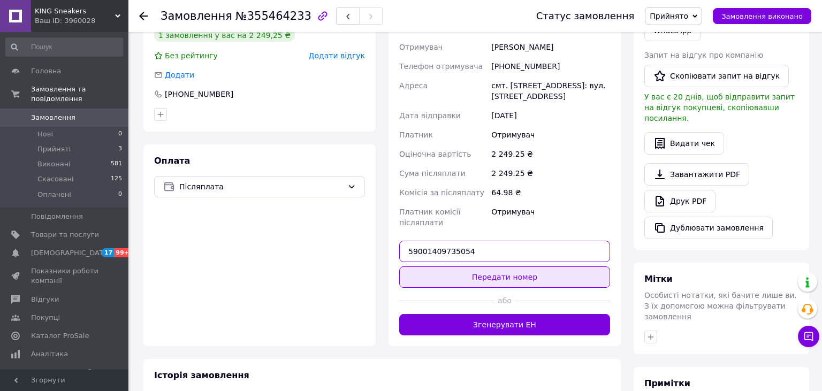
type input "59001409735054"
click at [509, 281] on button "Передати номер" at bounding box center [504, 276] width 211 height 21
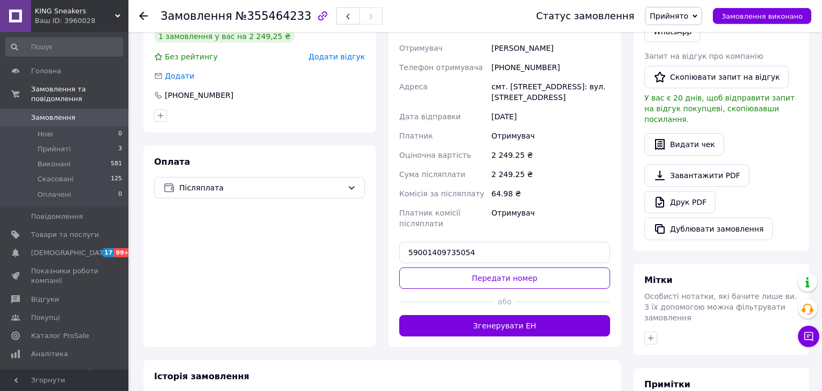
scroll to position [98, 0]
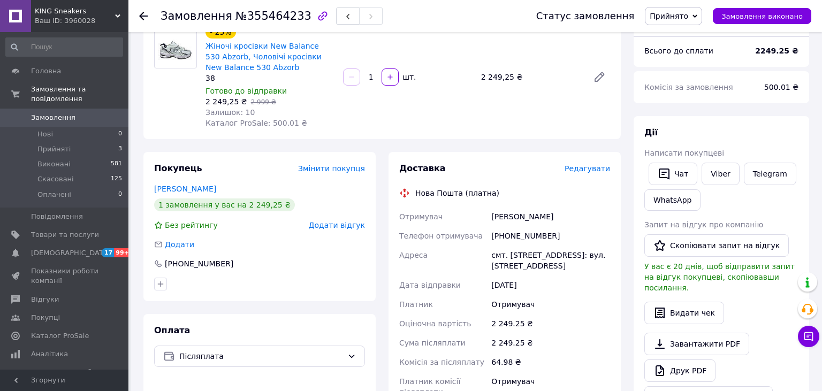
click at [592, 172] on span "Редагувати" at bounding box center [586, 168] width 45 height 9
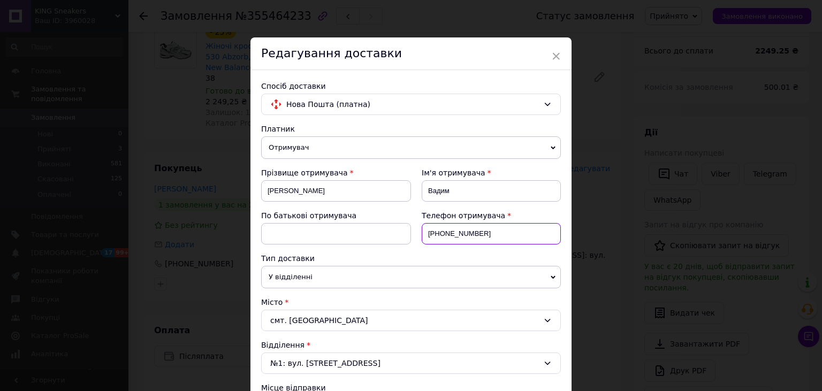
drag, startPoint x: 504, startPoint y: 228, endPoint x: 415, endPoint y: 232, distance: 88.9
click at [421, 232] on input "[PHONE_NUMBER]" at bounding box center [490, 233] width 139 height 21
paste input "[PHONE_NUMBER]"
type input "[PHONE_NUMBER]"
drag, startPoint x: 318, startPoint y: 187, endPoint x: 257, endPoint y: 191, distance: 60.6
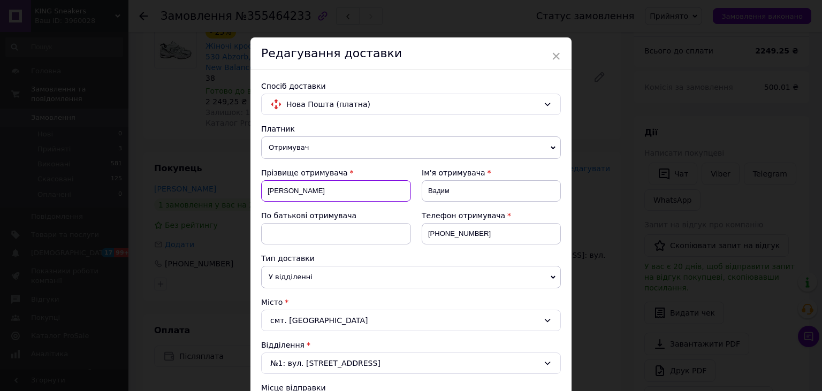
click at [261, 191] on input "[PERSON_NAME]" at bounding box center [336, 190] width 150 height 21
type input "[PERSON_NAME]"
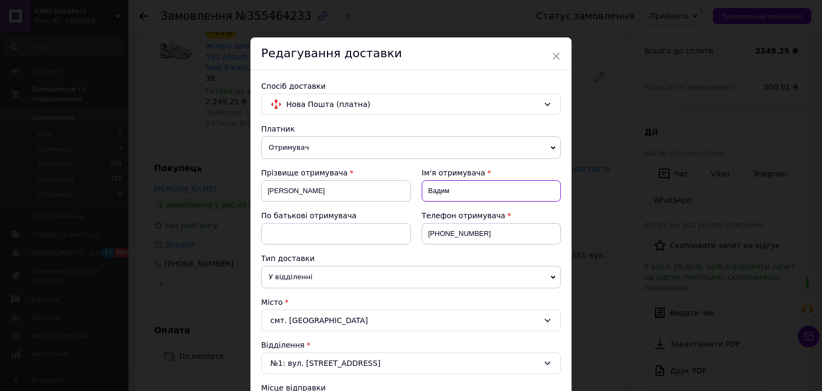
drag, startPoint x: 435, startPoint y: 186, endPoint x: 421, endPoint y: 186, distance: 14.4
click at [421, 186] on input "Вадим" at bounding box center [490, 190] width 139 height 21
type input "[PERSON_NAME]"
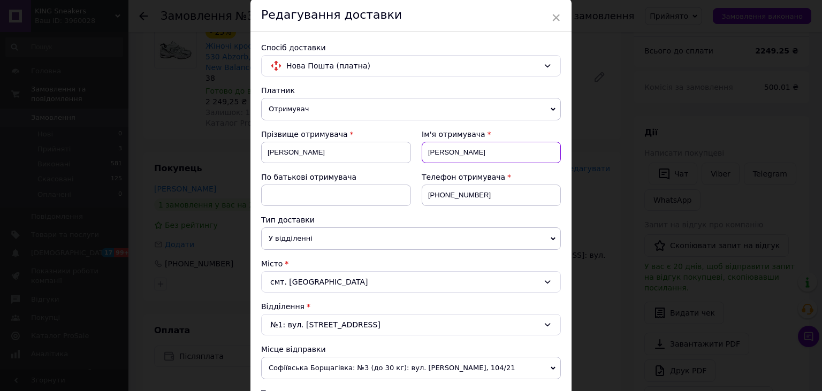
scroll to position [59, 0]
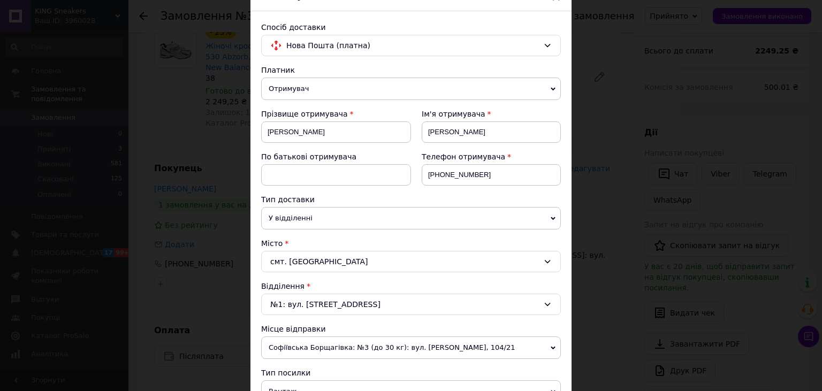
click at [325, 260] on div "смт. [GEOGRAPHIC_DATA]" at bounding box center [411, 261] width 300 height 21
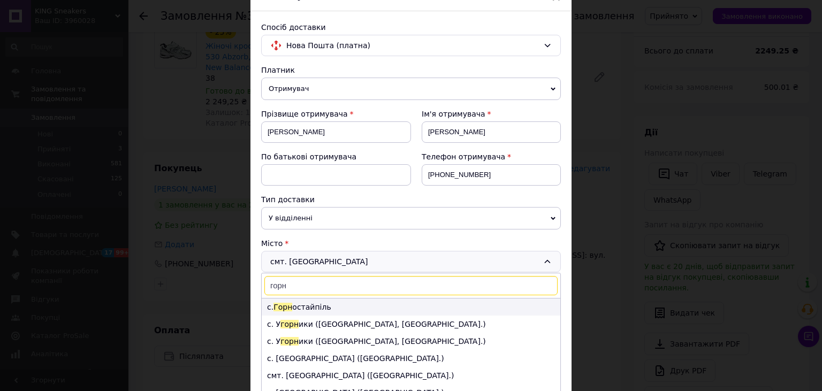
type input "горн"
click at [316, 308] on li "с. Горн остайпіль" at bounding box center [411, 306] width 298 height 17
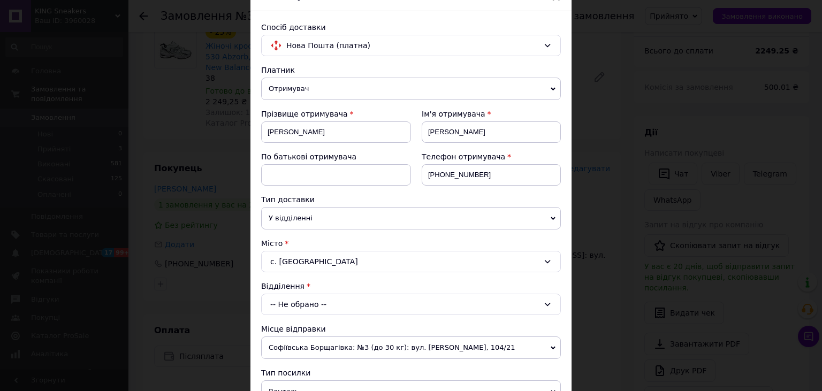
click at [320, 303] on div "-- Не обрано --" at bounding box center [411, 304] width 300 height 21
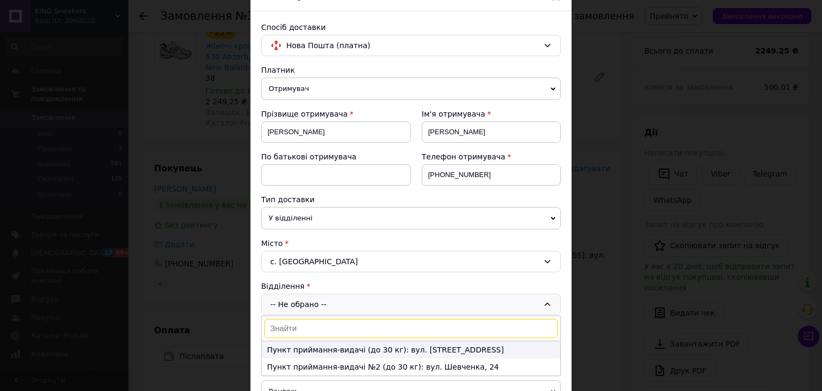
click at [319, 347] on li "Пункт приймання-видачі (до 30 кг): вул. [STREET_ADDRESS]" at bounding box center [411, 349] width 298 height 17
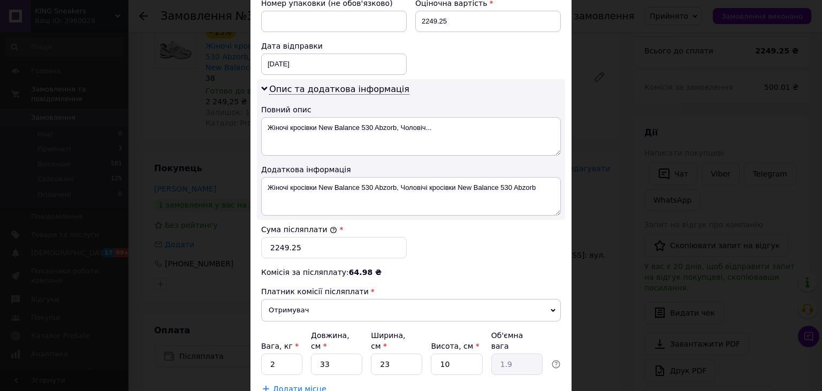
scroll to position [541, 0]
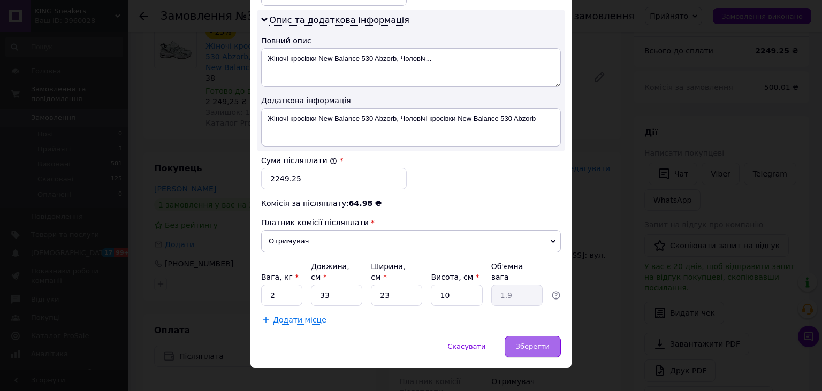
click at [540, 342] on span "Зберегти" at bounding box center [533, 346] width 34 height 8
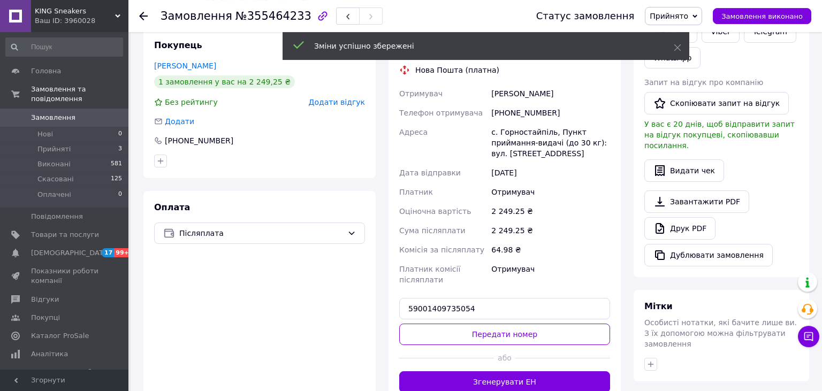
scroll to position [324, 0]
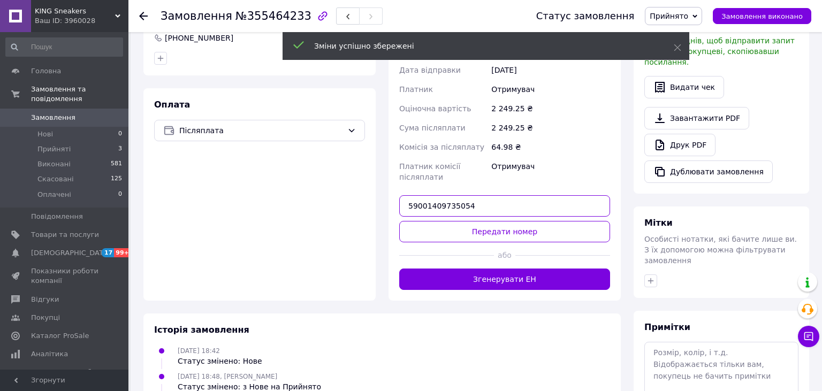
drag, startPoint x: 475, startPoint y: 204, endPoint x: 407, endPoint y: 208, distance: 68.6
click at [407, 208] on input "59001409735054" at bounding box center [504, 205] width 211 height 21
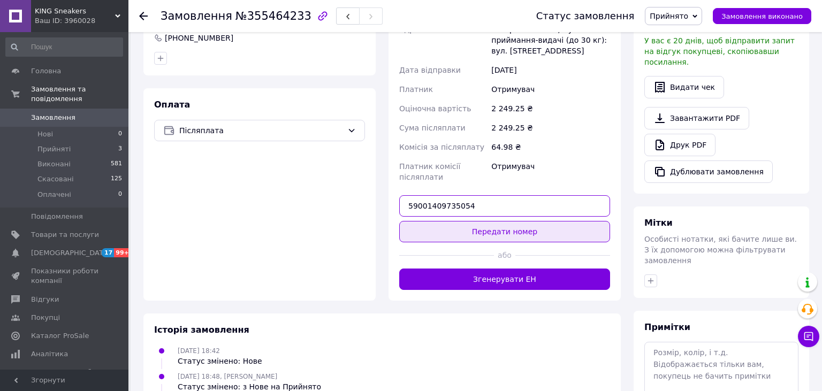
paste input "8166325"
type input "59001408166325"
click at [487, 233] on button "Передати номер" at bounding box center [504, 231] width 211 height 21
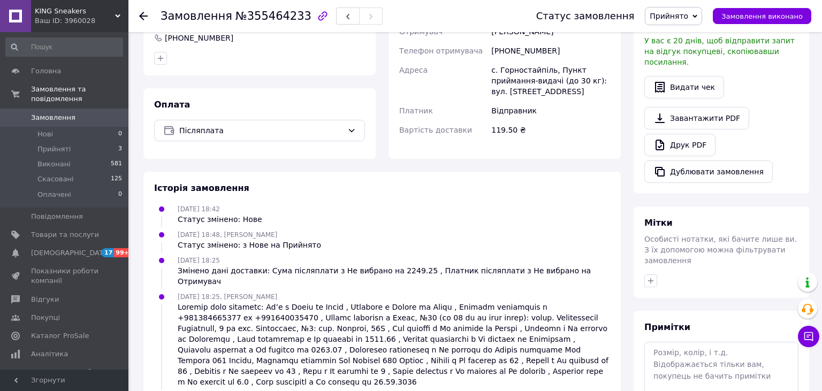
click at [702, 19] on span "Прийнято" at bounding box center [672, 16] width 57 height 18
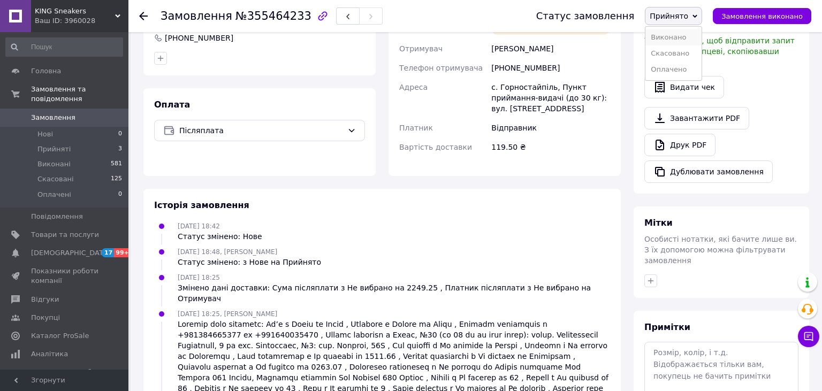
click at [685, 37] on li "Виконано" at bounding box center [673, 37] width 56 height 16
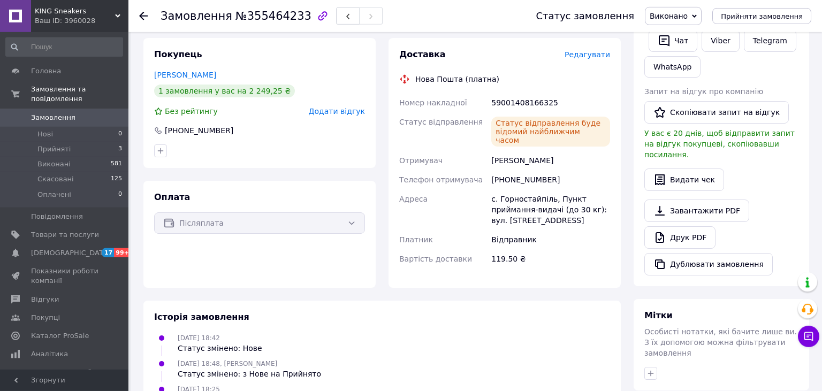
scroll to position [211, 0]
drag, startPoint x: 557, startPoint y: 170, endPoint x: 489, endPoint y: 172, distance: 68.5
click at [489, 172] on div "Номер накладної 59001408166325 Статус відправлення Статус відправлення буде від…" at bounding box center [504, 181] width 215 height 175
copy div "Телефон отримувача [PHONE_NUMBER]"
